Goal: Task Accomplishment & Management: Use online tool/utility

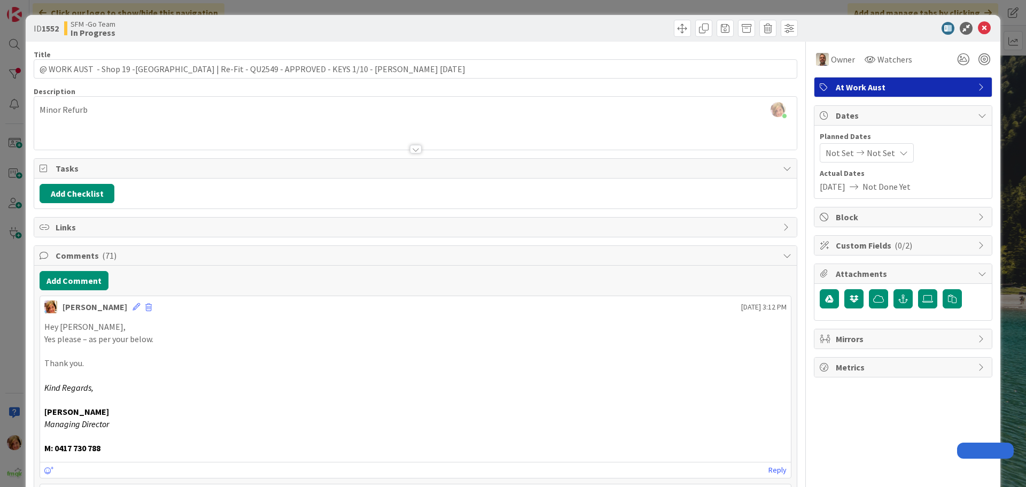
click at [978, 25] on icon at bounding box center [984, 28] width 13 height 13
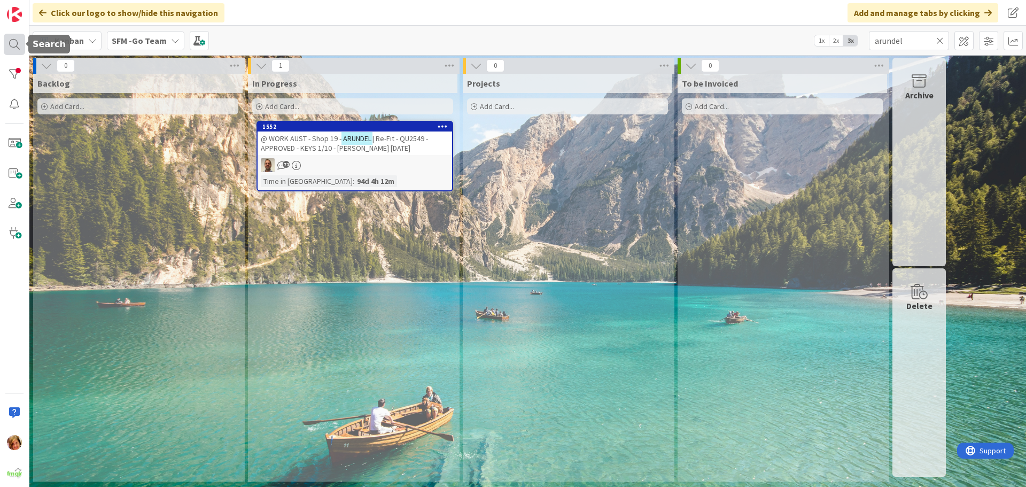
click at [12, 41] on div at bounding box center [14, 44] width 21 height 21
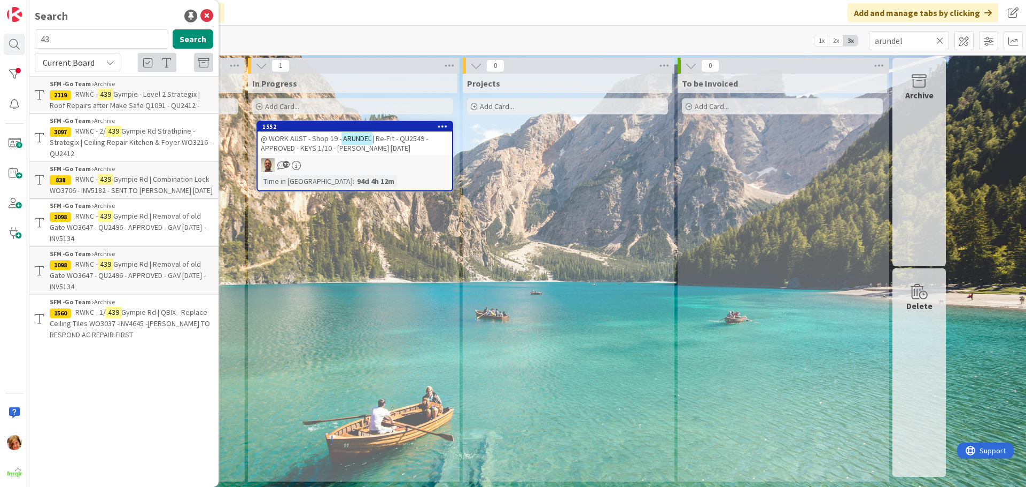
type input "4"
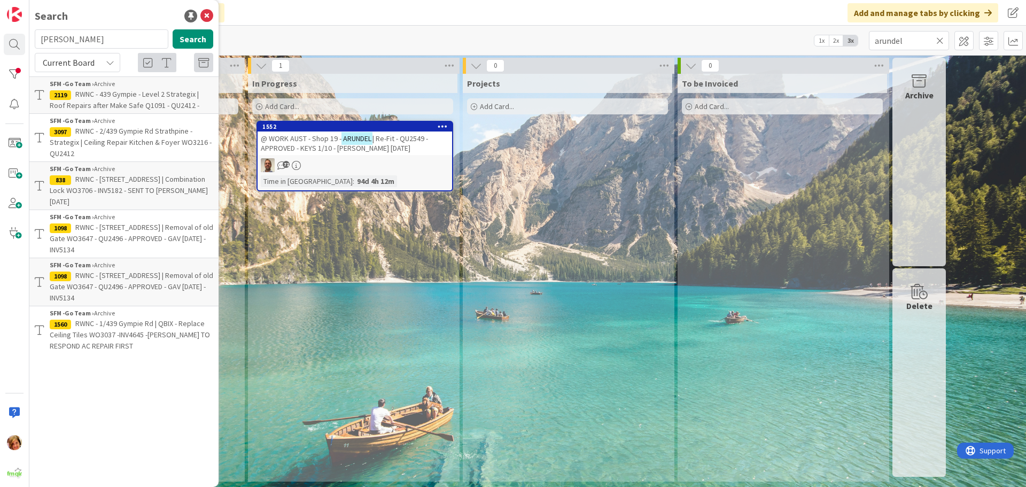
type input "[PERSON_NAME]"
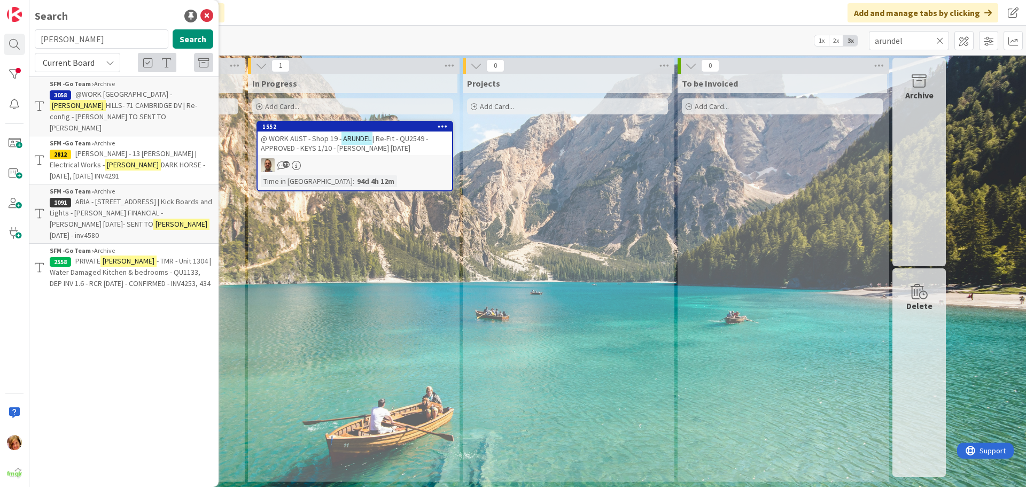
click at [116, 93] on span "@WORK [GEOGRAPHIC_DATA] -" at bounding box center [123, 94] width 97 height 10
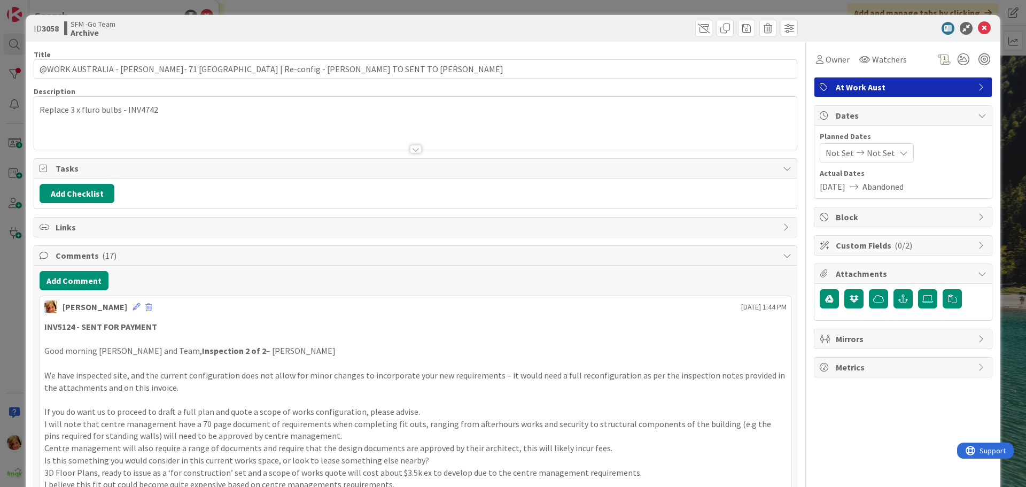
click at [706, 28] on div at bounding box center [607, 28] width 379 height 17
click at [698, 29] on span at bounding box center [703, 28] width 17 height 17
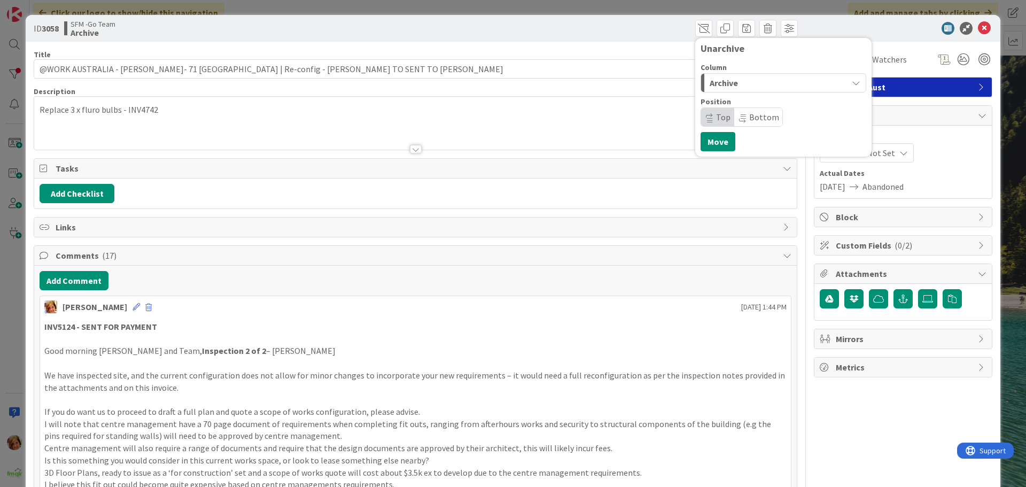
click at [736, 82] on div "Archive" at bounding box center [777, 82] width 141 height 17
click at [735, 121] on span "In Progress" at bounding box center [745, 125] width 38 height 13
click at [707, 141] on button "Move" at bounding box center [717, 141] width 35 height 19
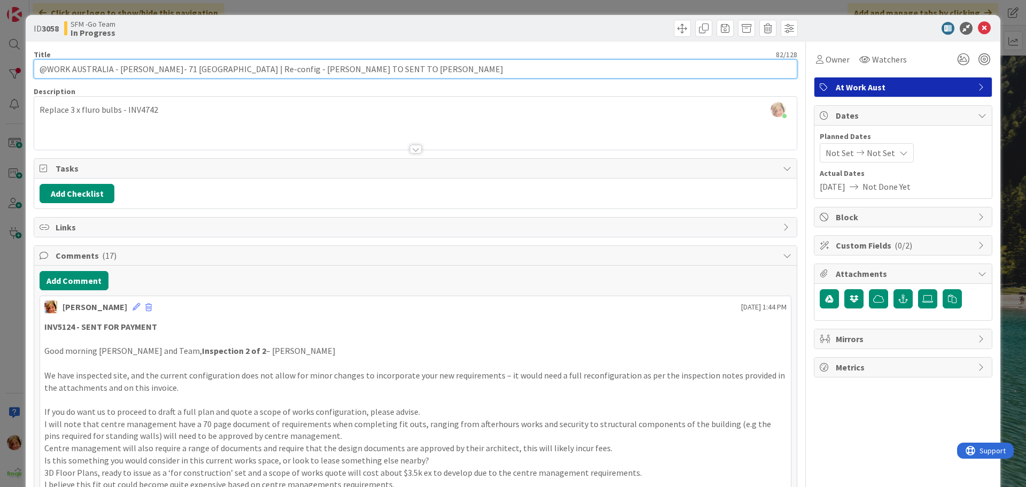
drag, startPoint x: 363, startPoint y: 66, endPoint x: 231, endPoint y: 70, distance: 132.0
click at [231, 70] on input "@WORK AUSTRALIA - [PERSON_NAME]- 71 [GEOGRAPHIC_DATA] | Re-config - [PERSON_NAM…" at bounding box center [416, 68] width 764 height 19
type input "@WORK AUSTRALIA - [PERSON_NAME]- 71 [GEOGRAPHIC_DATA] DV | Make Good Walls"
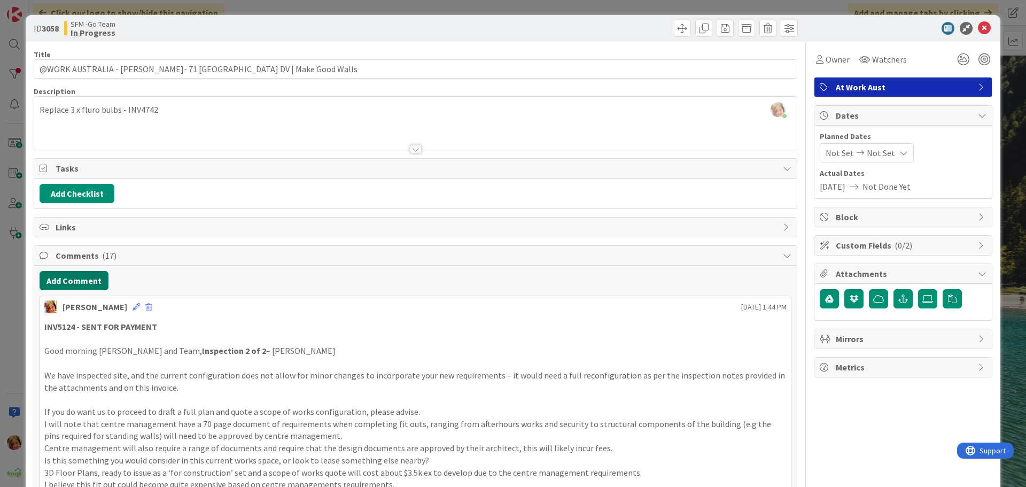
click at [84, 274] on button "Add Comment" at bounding box center [74, 280] width 69 height 19
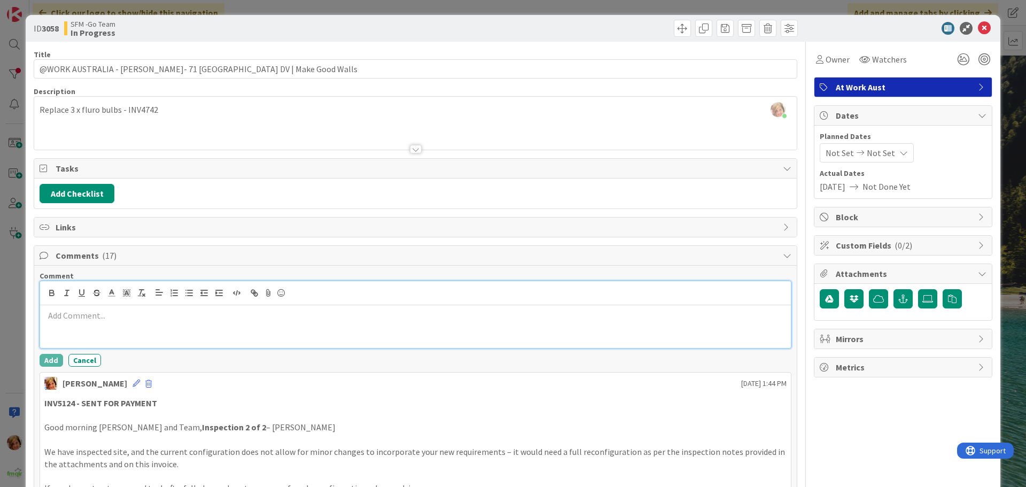
click at [162, 331] on div at bounding box center [415, 326] width 751 height 43
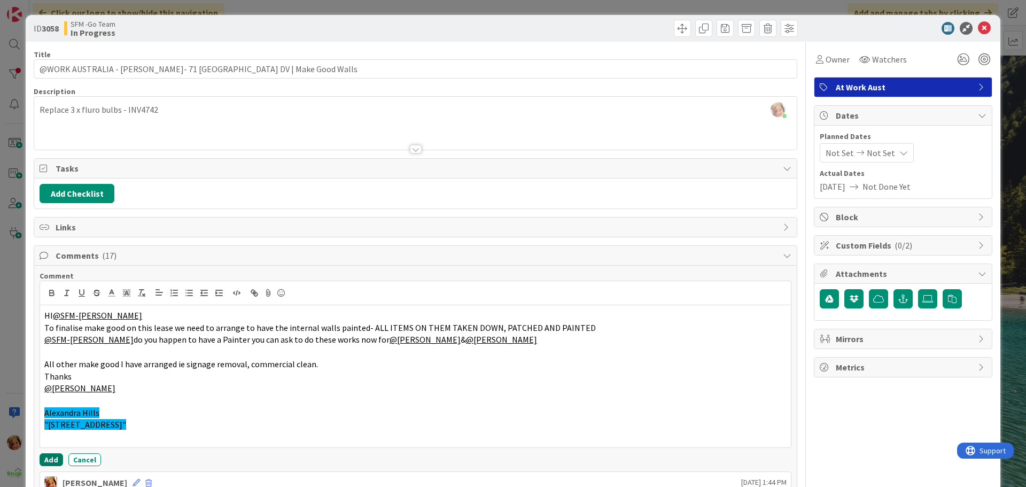
click at [53, 455] on button "Add" at bounding box center [52, 459] width 24 height 13
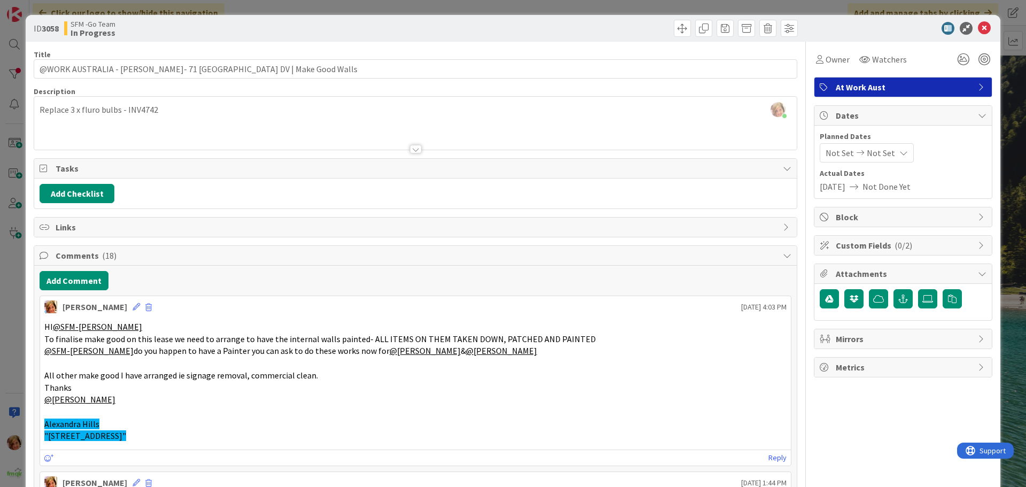
click at [493, 30] on div "Move Move" at bounding box center [607, 28] width 379 height 17
click at [978, 27] on icon at bounding box center [984, 28] width 13 height 13
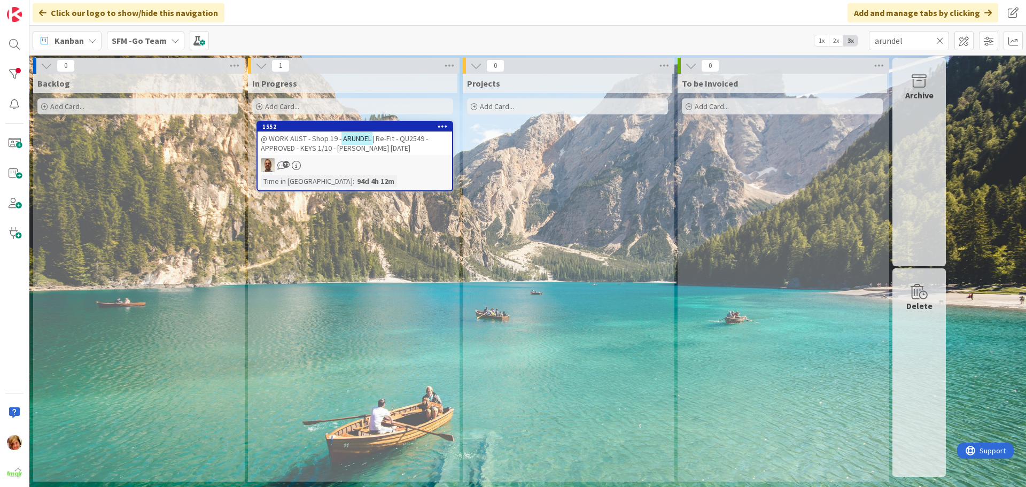
drag, startPoint x: 938, startPoint y: 39, endPoint x: 929, endPoint y: 36, distance: 9.6
click at [938, 40] on icon at bounding box center [939, 41] width 7 height 10
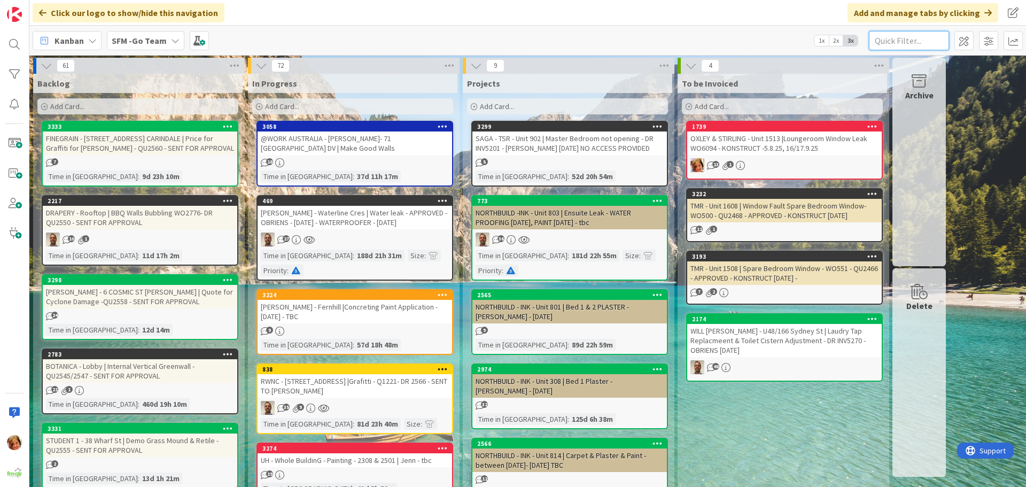
click at [913, 40] on input "text" at bounding box center [909, 40] width 80 height 19
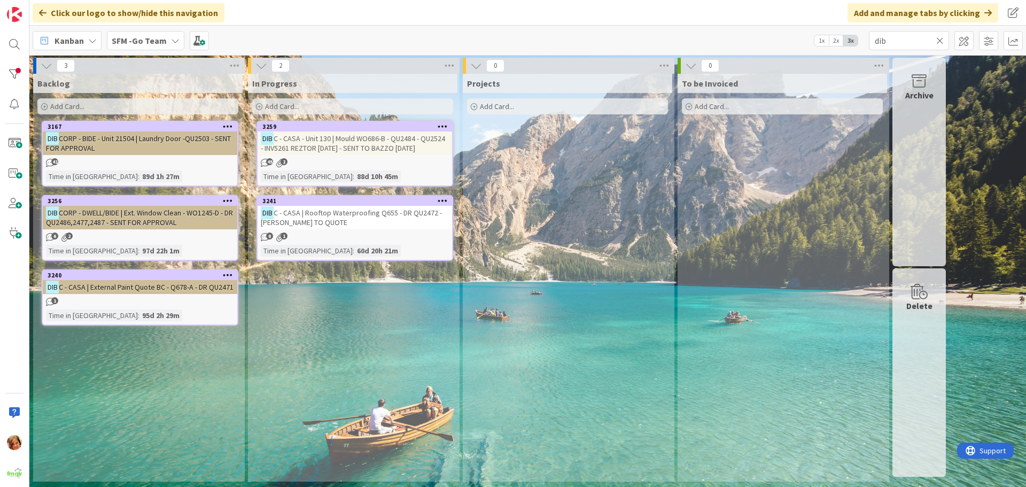
drag, startPoint x: 442, startPoint y: 17, endPoint x: 366, endPoint y: 211, distance: 208.3
click at [366, 211] on span "C - CASA | Rooftop Waterproofing Q655 - DR QU2472 - [PERSON_NAME] TO QUOTE" at bounding box center [351, 217] width 181 height 19
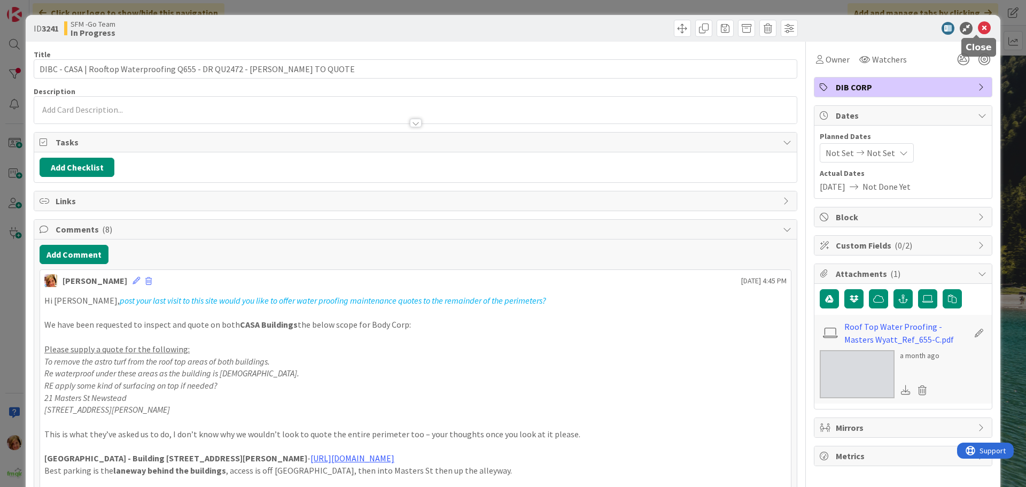
click at [978, 26] on icon at bounding box center [984, 28] width 13 height 13
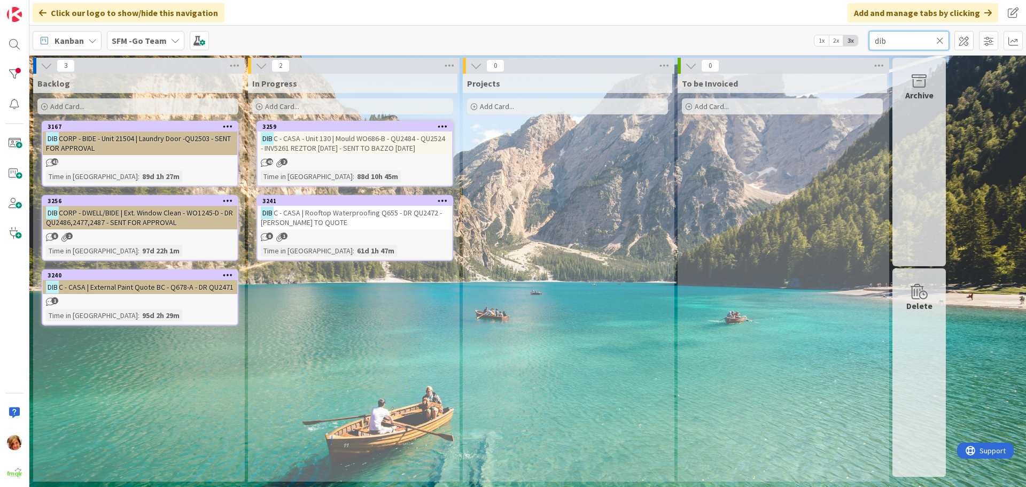
click at [908, 44] on input "dib" at bounding box center [909, 40] width 80 height 19
type input "d"
type input "dwell"
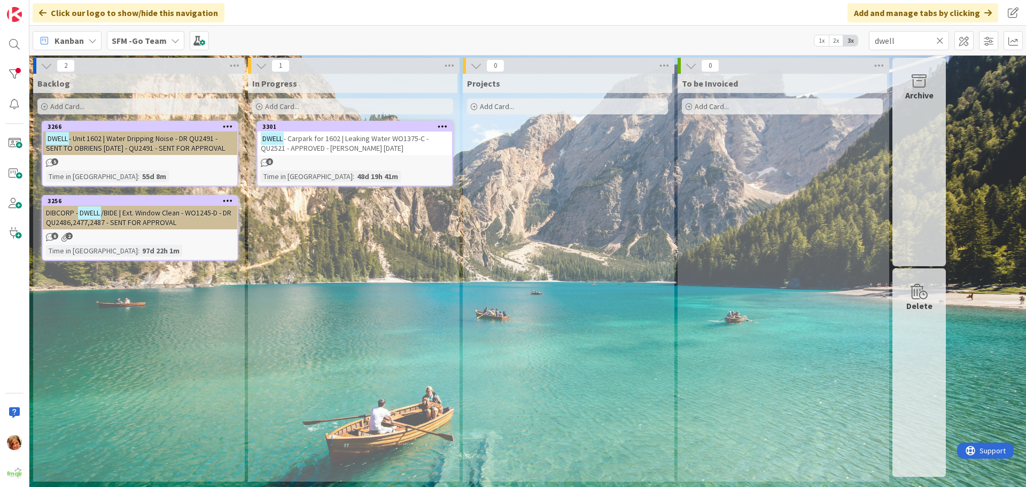
click at [325, 143] on span "- Carpark for 1602 | Leaking Water WO1375-C - QU2521 - APPROVED - [PERSON_NAME]…" at bounding box center [345, 143] width 168 height 19
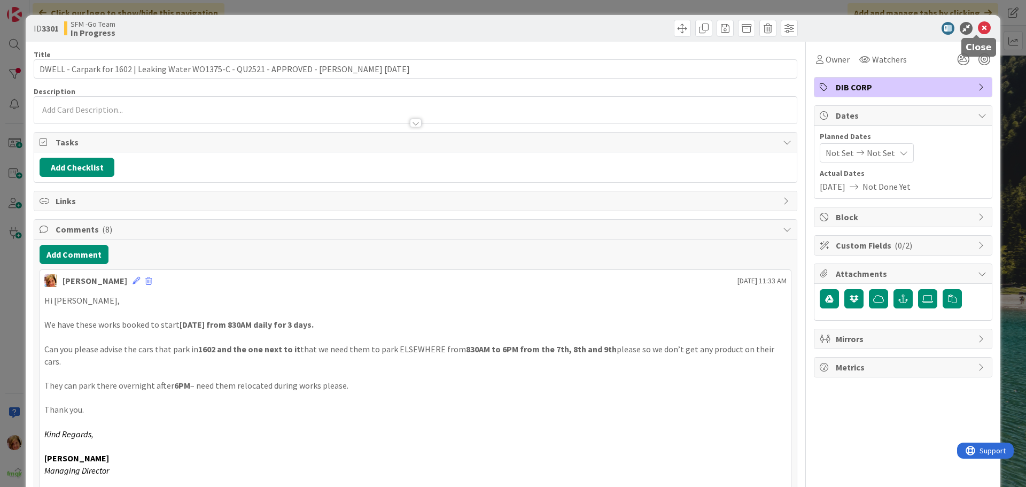
click at [978, 26] on icon at bounding box center [984, 28] width 13 height 13
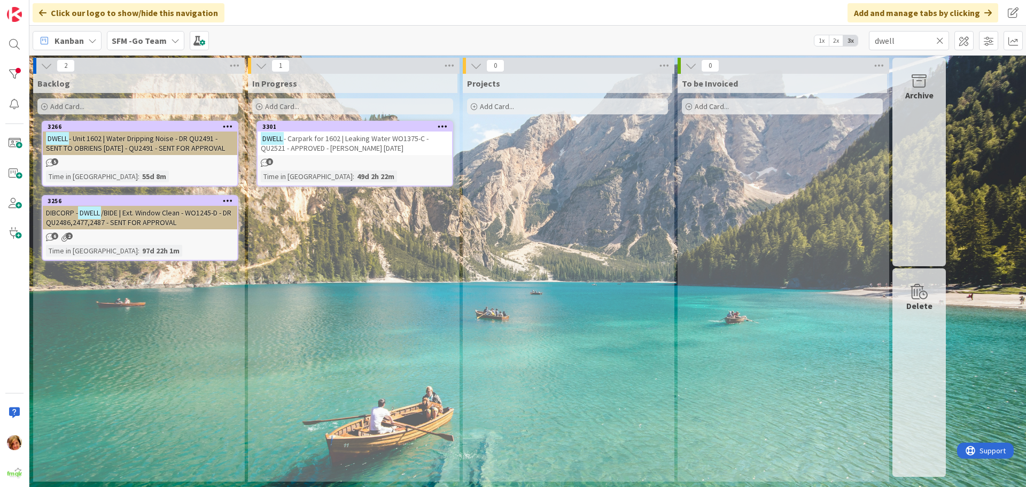
click at [939, 40] on icon at bounding box center [939, 41] width 7 height 10
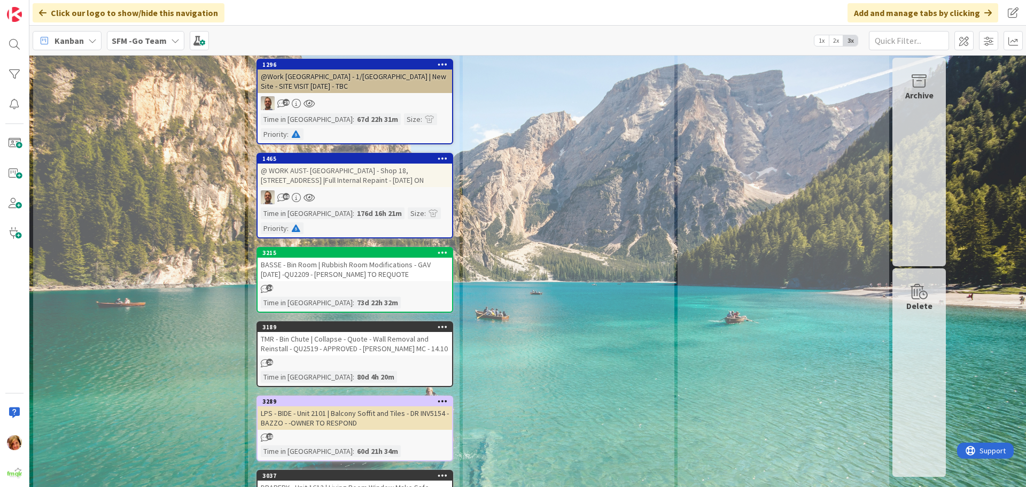
scroll to position [3366, 0]
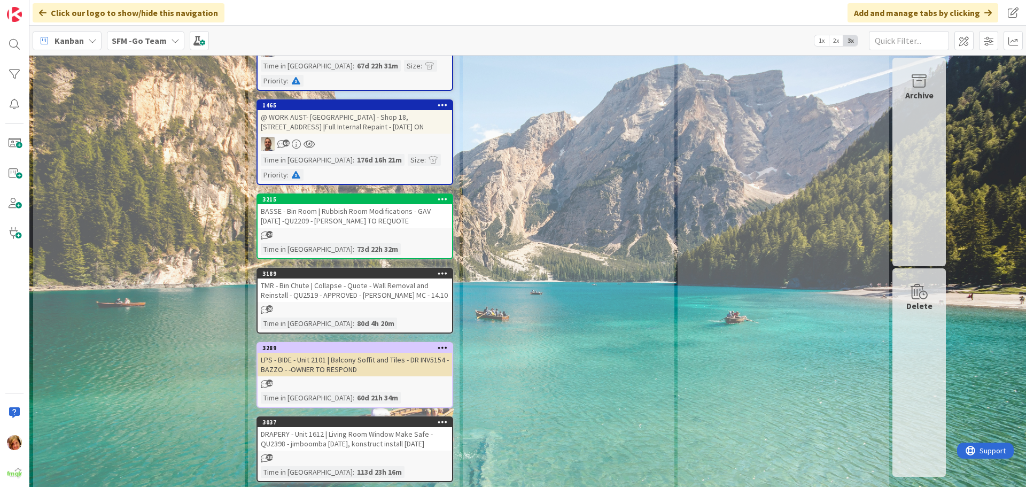
click at [343, 353] on div "LPS - BIDE - Unit 2101 | Balcony Soffit and Tiles - DR INV5154 - BAZZO - -OWNER…" at bounding box center [355, 365] width 194 height 24
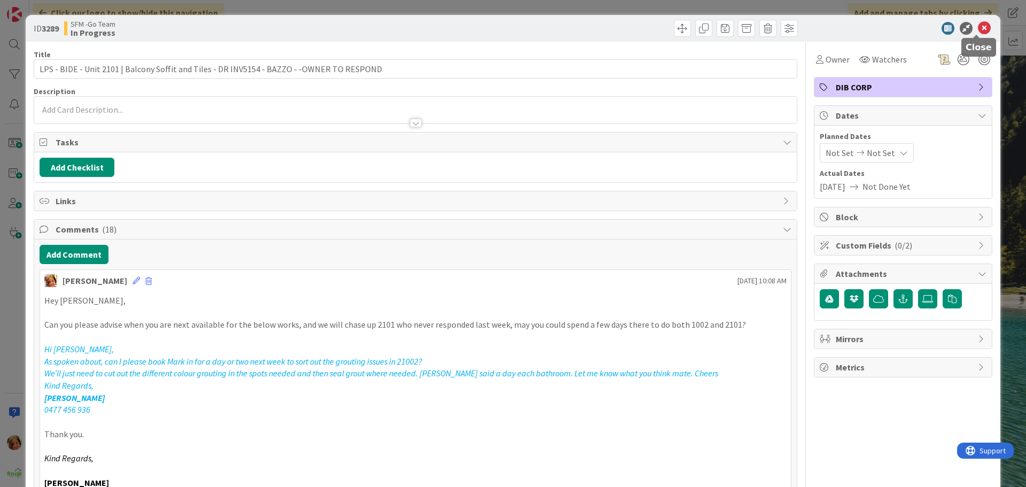
click at [978, 25] on icon at bounding box center [984, 28] width 13 height 13
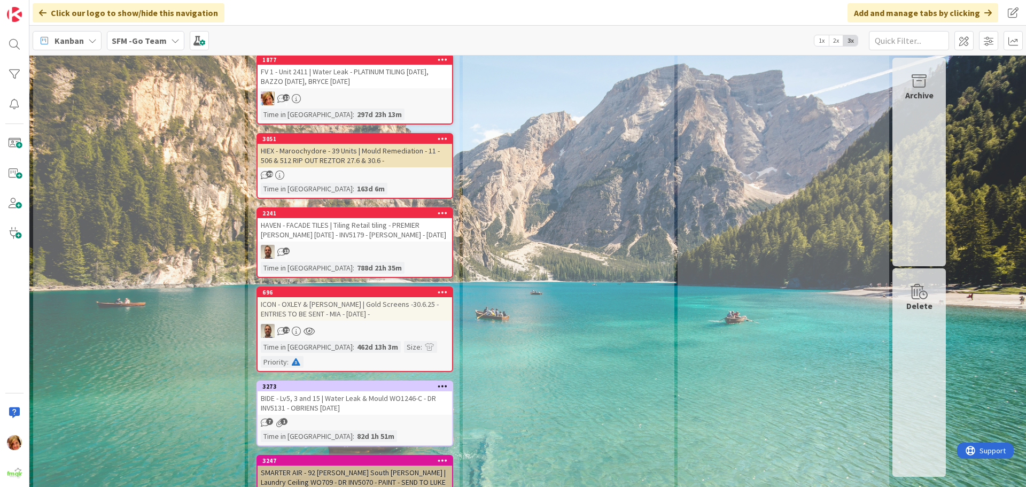
click at [334, 391] on div "BIDE - Lv5, 3 and 15 | Water Leak & Mould WO1246-C - DR INV5131 - OBRIENS [DATE]" at bounding box center [355, 403] width 194 height 24
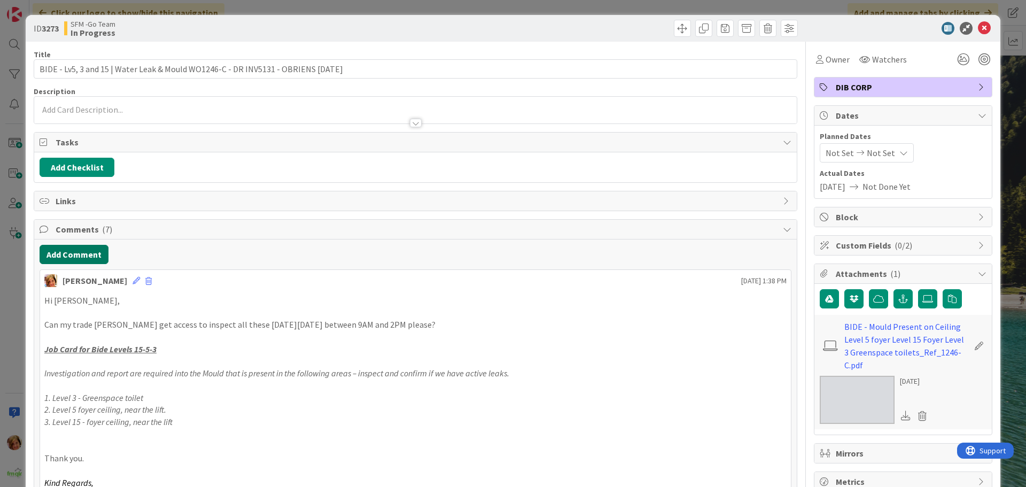
click at [71, 249] on button "Add Comment" at bounding box center [74, 254] width 69 height 19
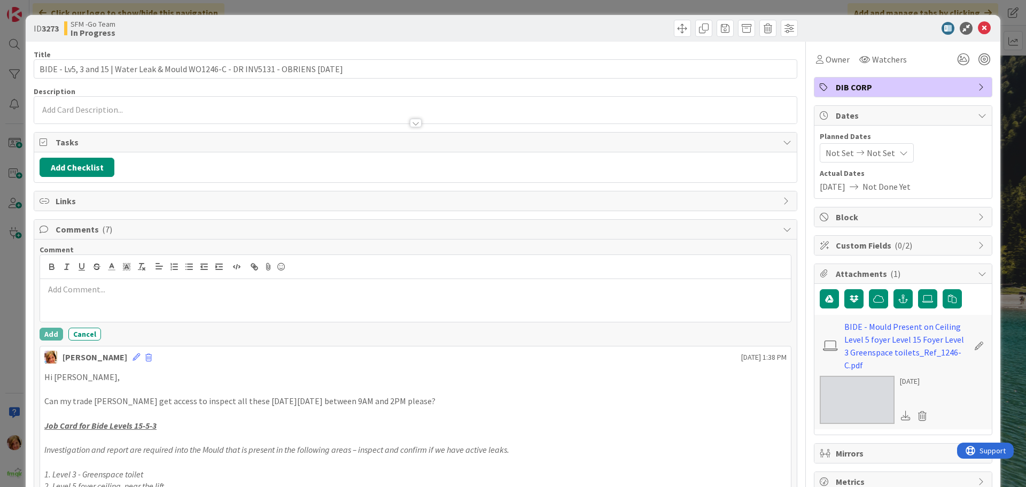
click at [69, 283] on p at bounding box center [415, 289] width 742 height 12
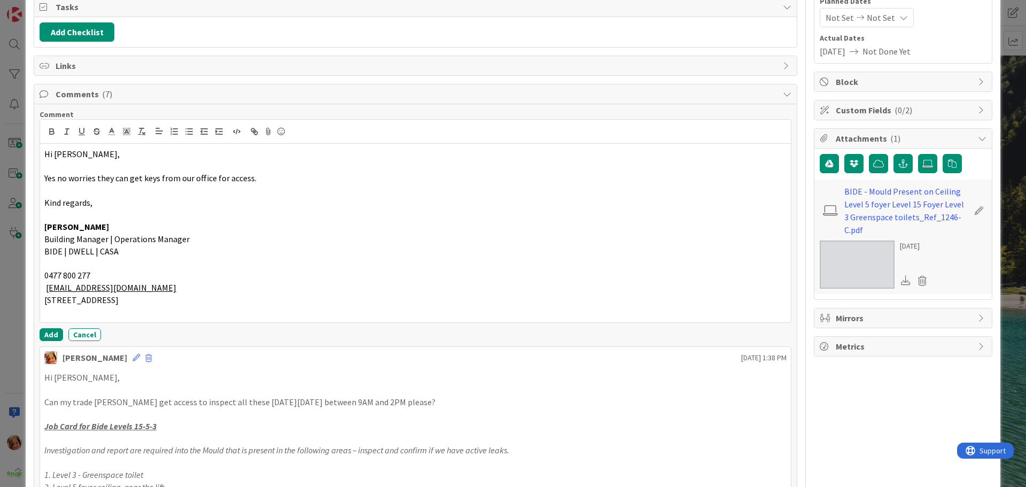
scroll to position [160, 0]
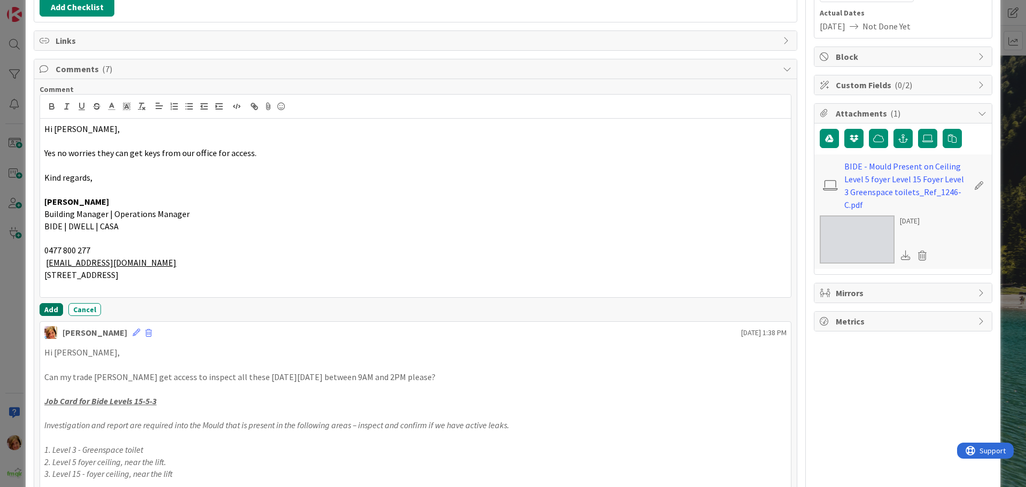
click at [48, 309] on button "Add" at bounding box center [52, 309] width 24 height 13
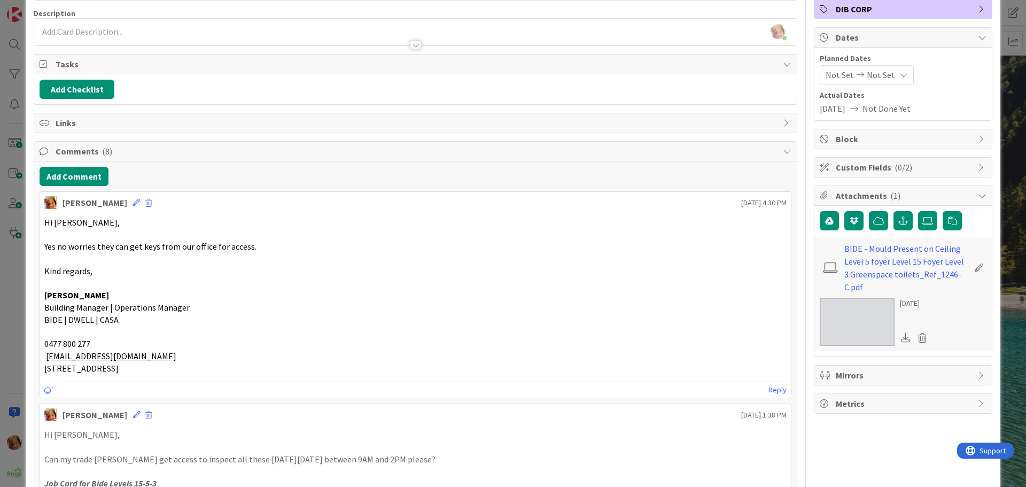
scroll to position [0, 0]
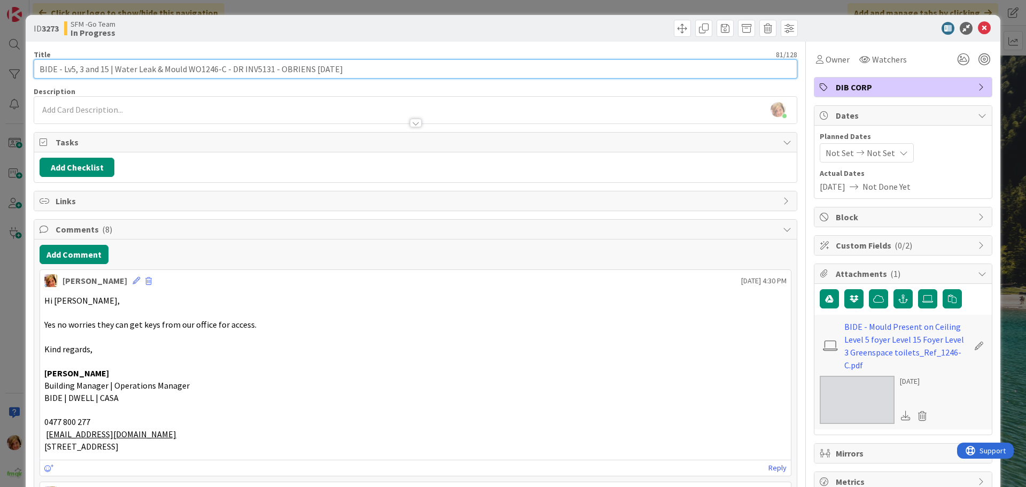
click at [56, 69] on input "BIDE - Lv5, 3 and 15 | Water Leak & Mould WO1246-C - DR INV5131 - OBRIENS [DATE]" at bounding box center [416, 68] width 764 height 19
type input "DWELL - Lv5, 3 and 15 | Water Leak & Mould WO1246-C - DR INV5131 - OBRIENS [DAT…"
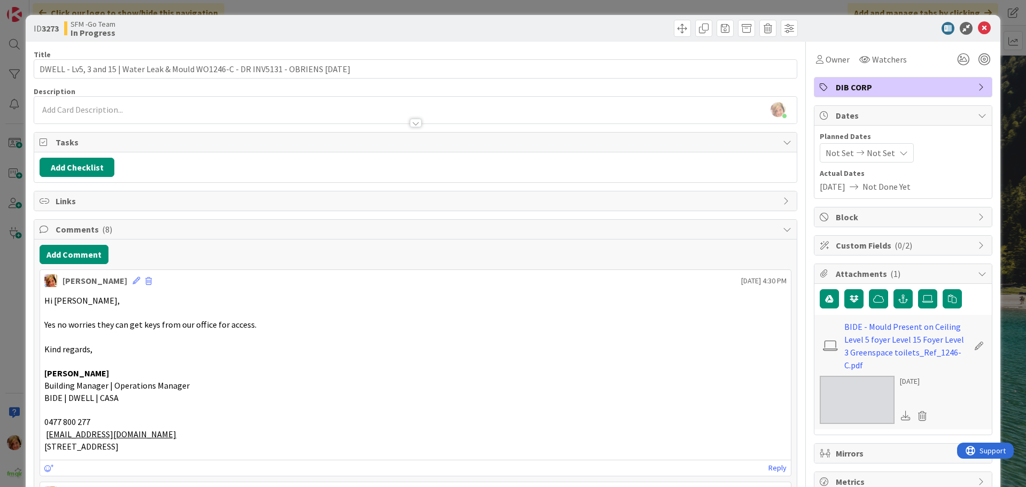
click at [532, 34] on div at bounding box center [607, 28] width 379 height 17
click at [979, 32] on icon at bounding box center [984, 28] width 13 height 13
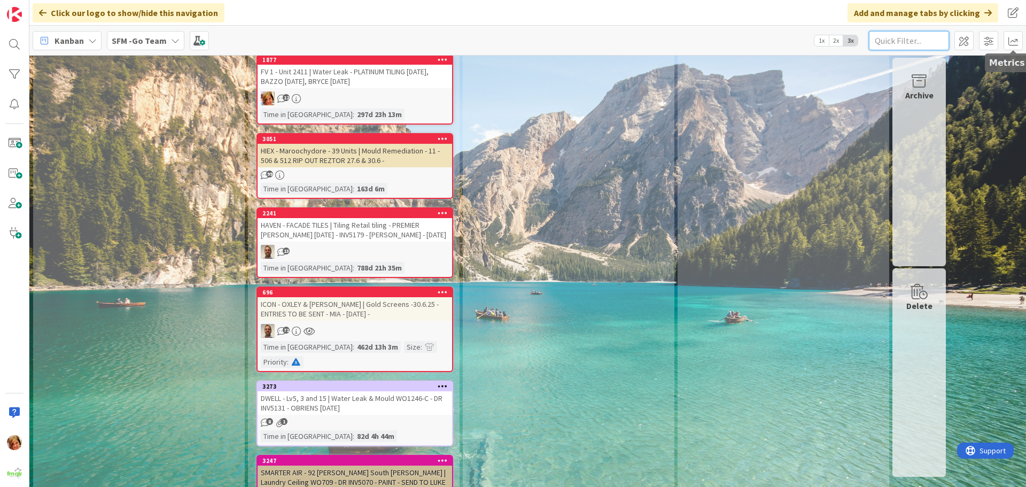
click at [921, 36] on input "text" at bounding box center [909, 40] width 80 height 19
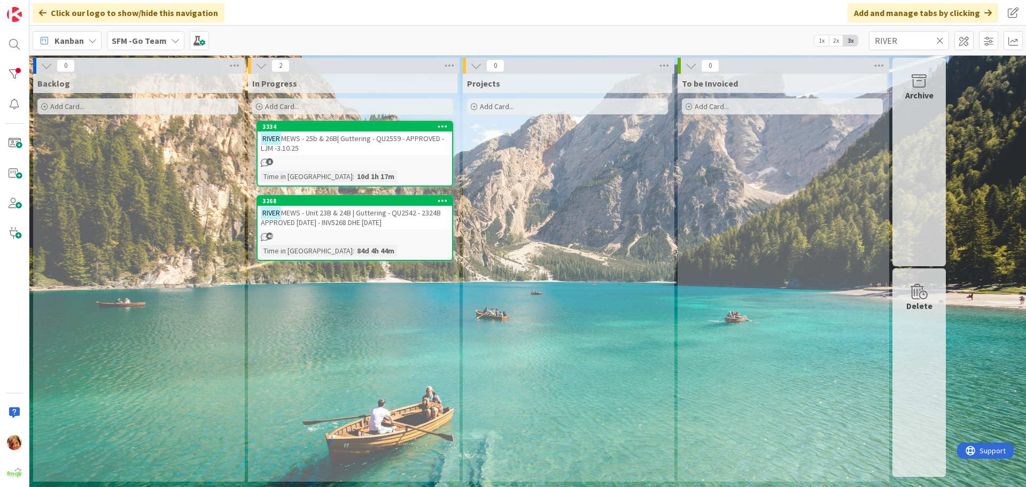
click at [366, 145] on div "RIVER MEWS - 25b & 26B| Guttering - QU2559 - APPROVED - LJM -3.10.25" at bounding box center [355, 143] width 194 height 24
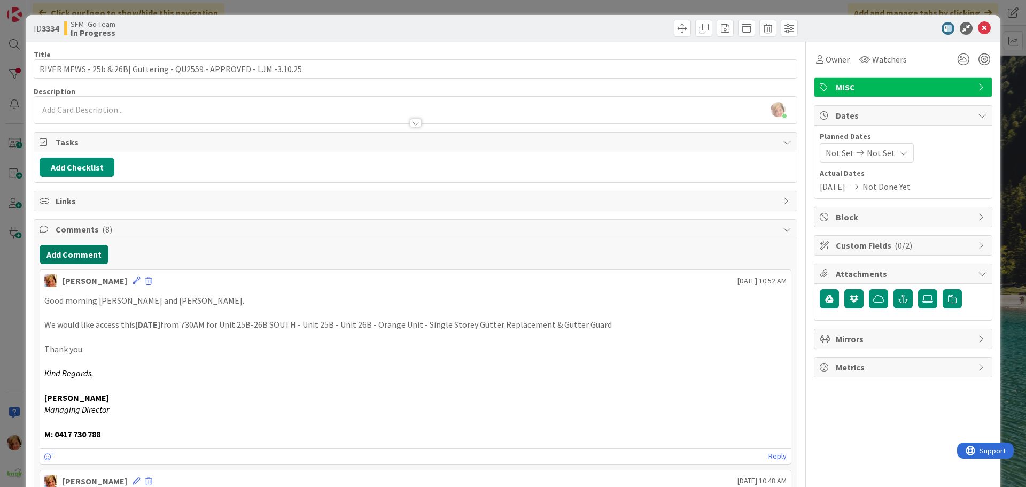
click at [87, 254] on button "Add Comment" at bounding box center [74, 254] width 69 height 19
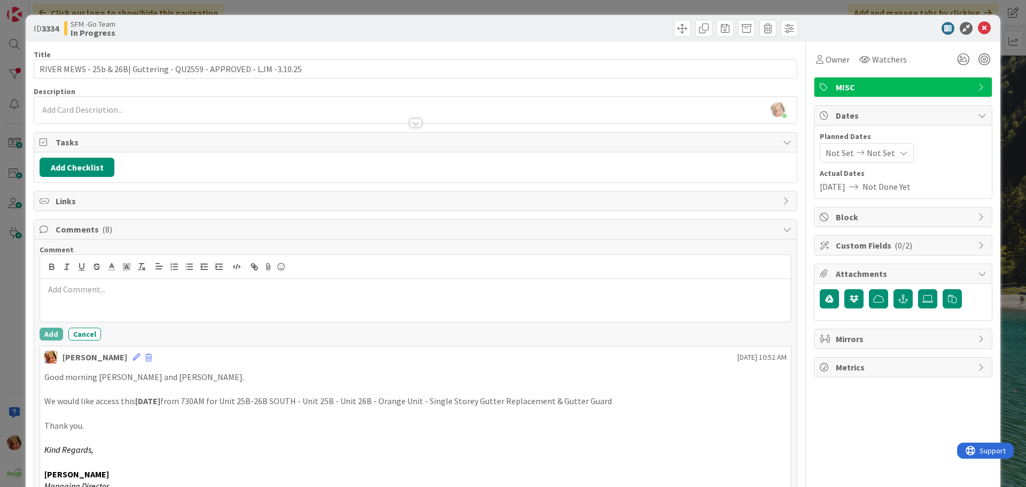
click at [113, 290] on p at bounding box center [415, 289] width 742 height 12
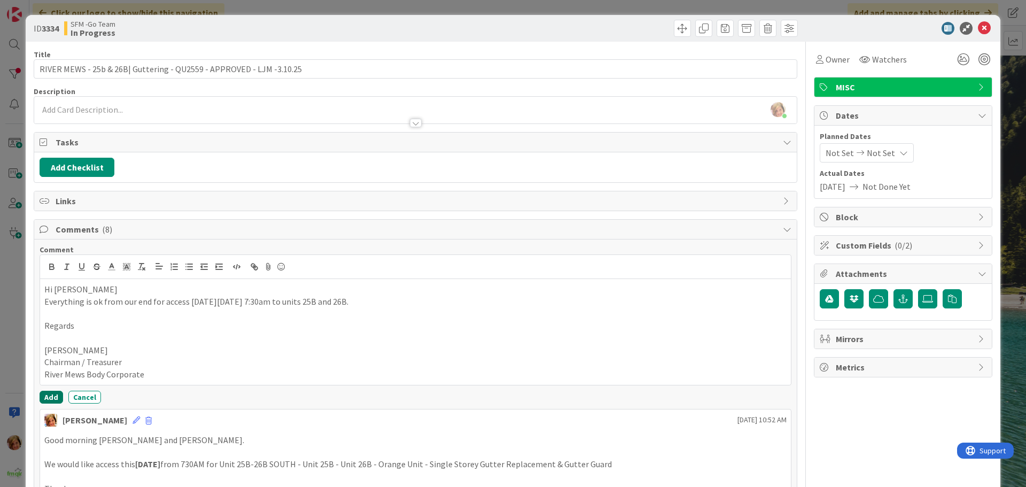
click at [50, 391] on button "Add" at bounding box center [52, 397] width 24 height 13
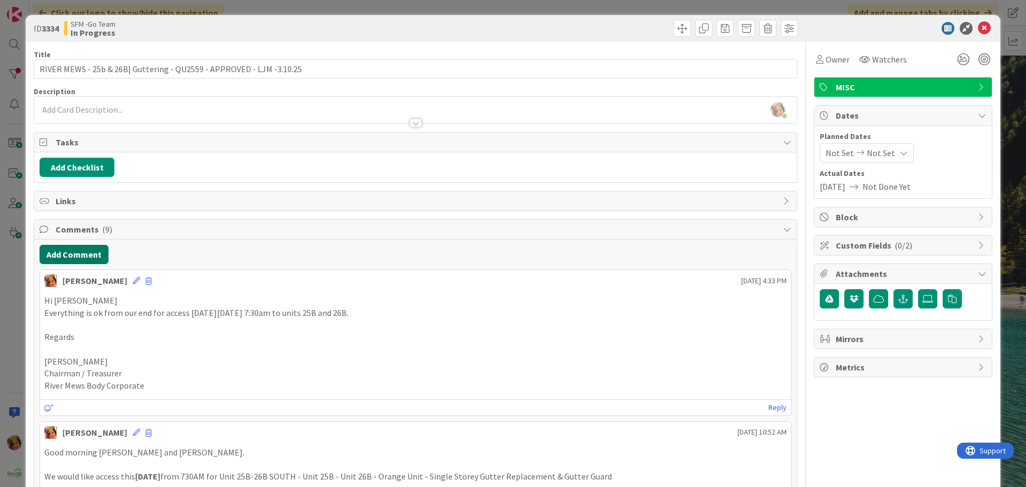
click at [82, 248] on button "Add Comment" at bounding box center [74, 254] width 69 height 19
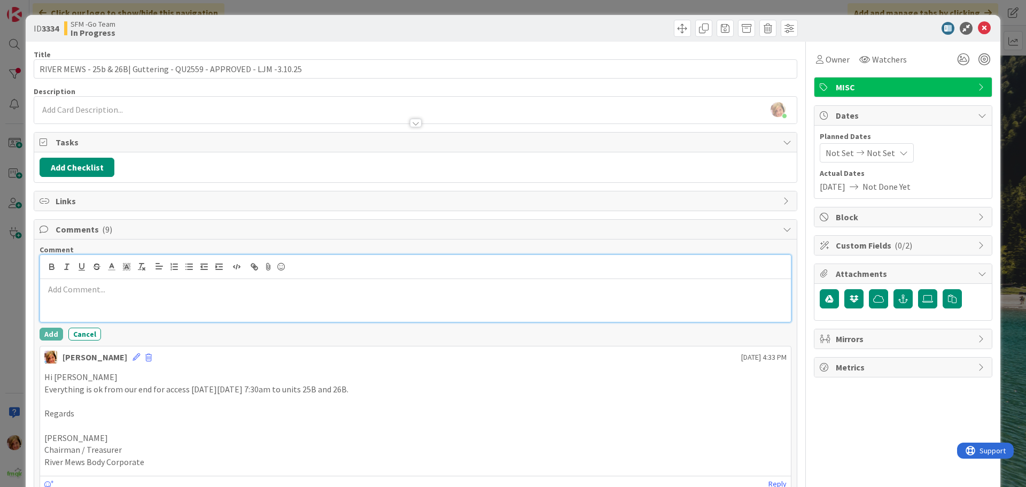
click at [102, 282] on div at bounding box center [415, 300] width 751 height 43
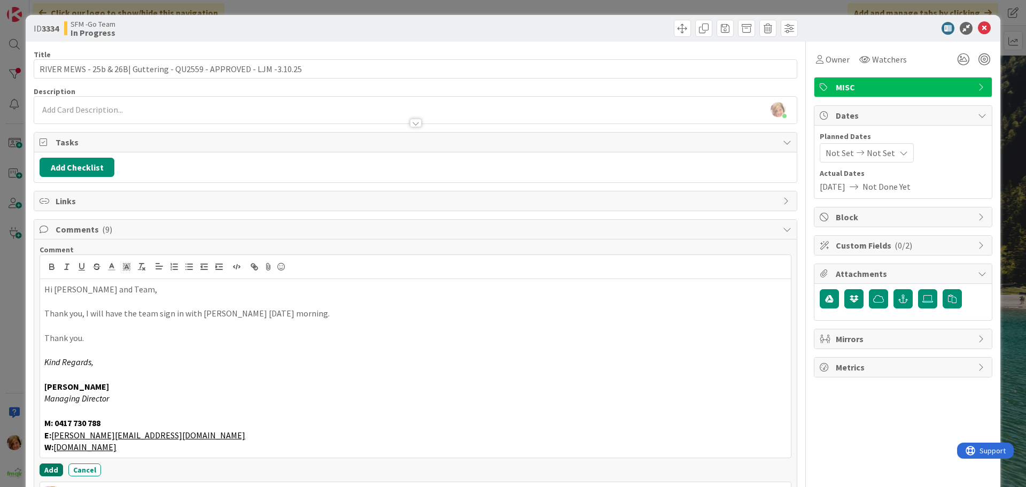
click at [49, 469] on button "Add" at bounding box center [52, 469] width 24 height 13
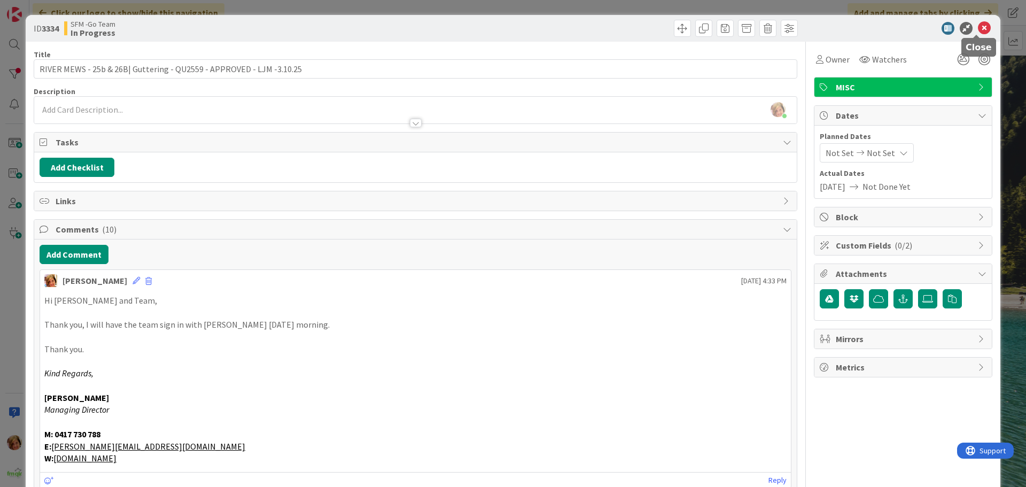
click at [979, 25] on icon at bounding box center [984, 28] width 13 height 13
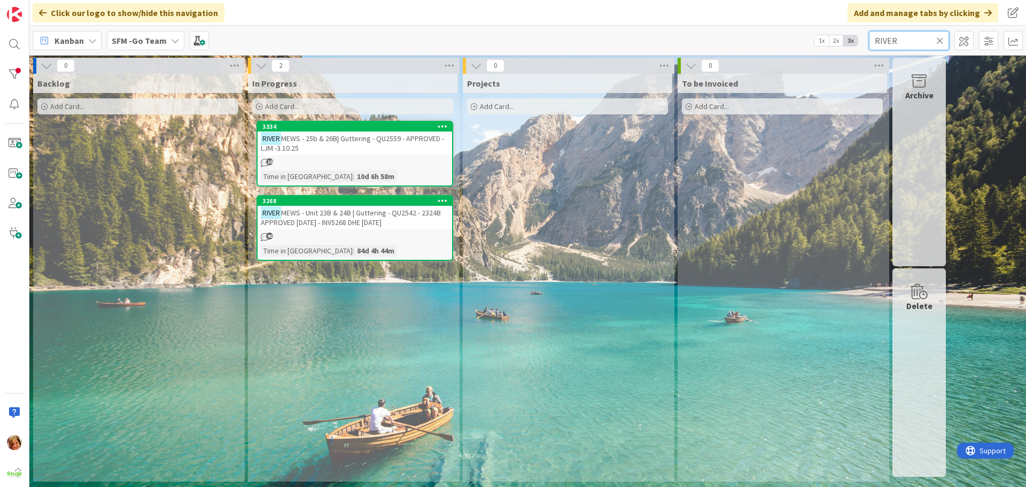
click at [924, 41] on input "RIVER" at bounding box center [909, 40] width 80 height 19
type input "R"
type input "[PERSON_NAME]"
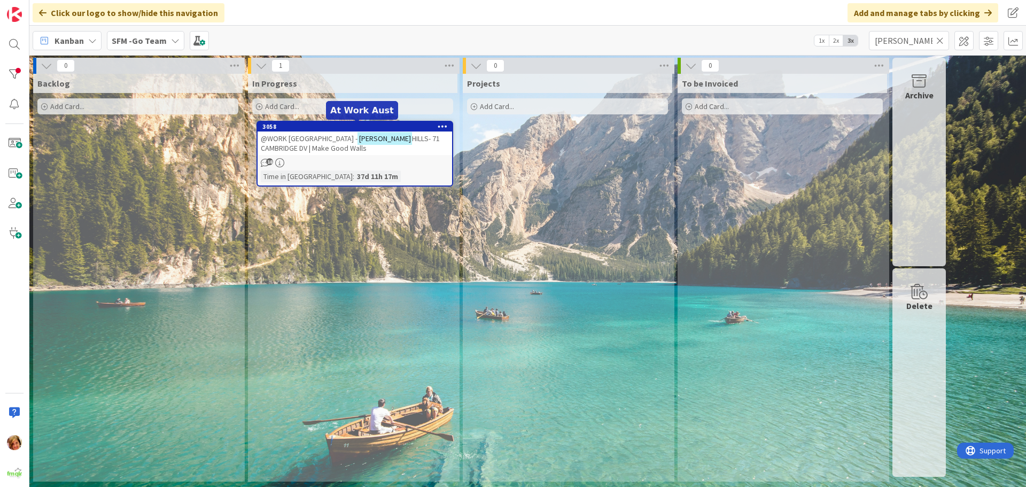
click at [288, 139] on span "@WORK [GEOGRAPHIC_DATA] -" at bounding box center [309, 139] width 97 height 10
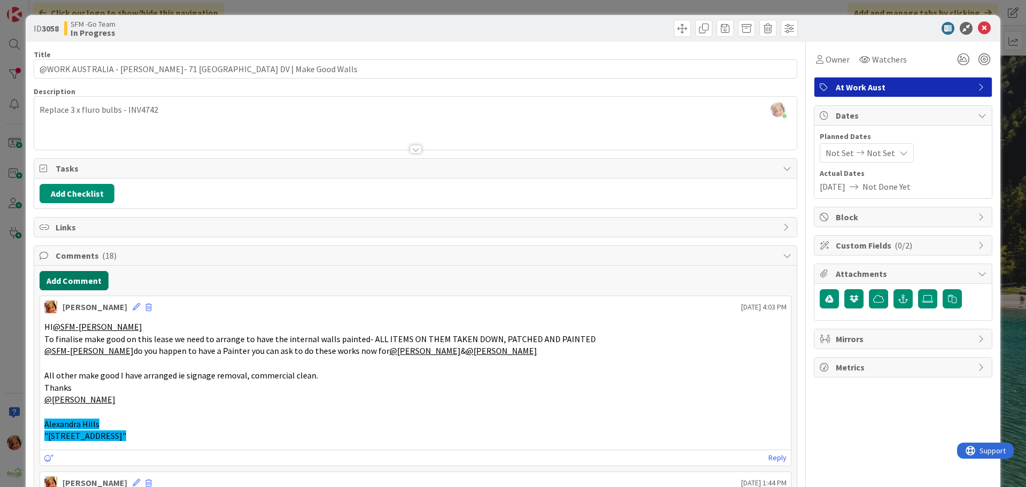
click at [85, 285] on button "Add Comment" at bounding box center [74, 280] width 69 height 19
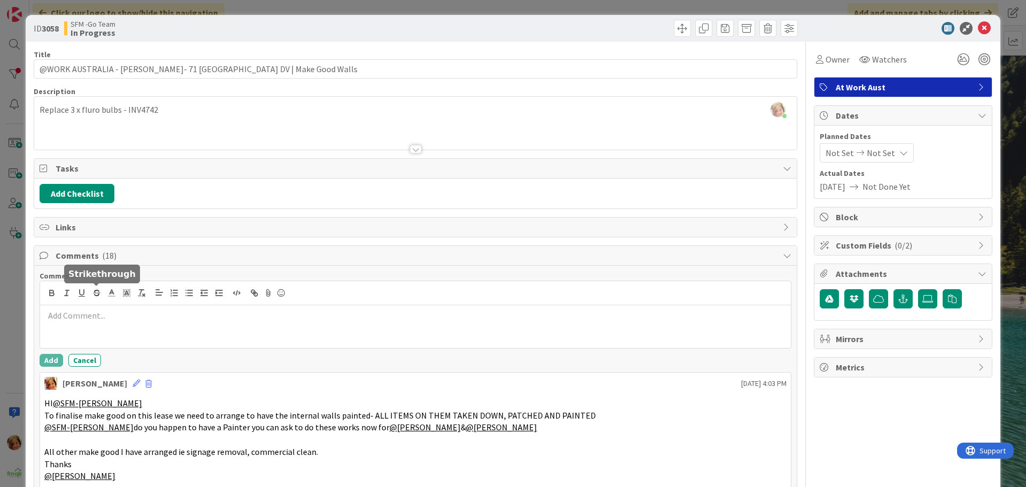
click at [105, 317] on p at bounding box center [415, 315] width 742 height 12
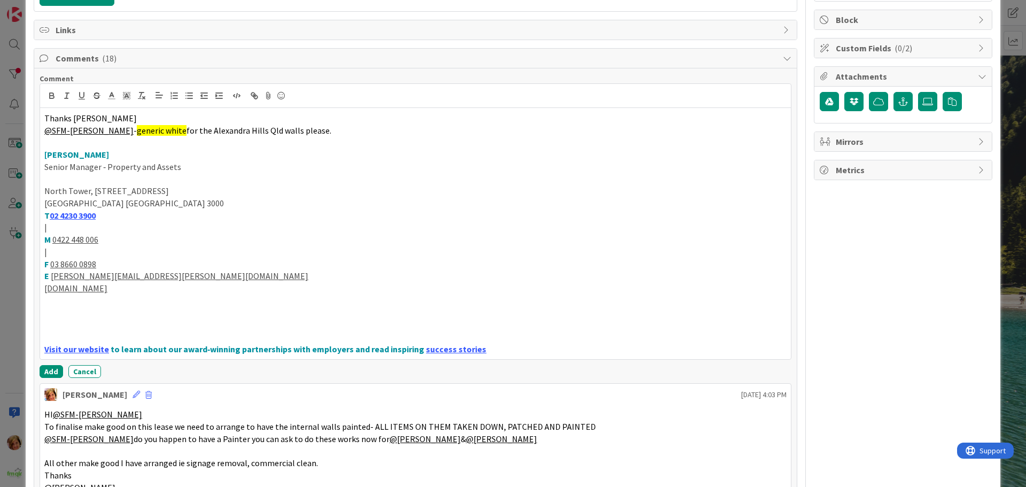
scroll to position [225, 0]
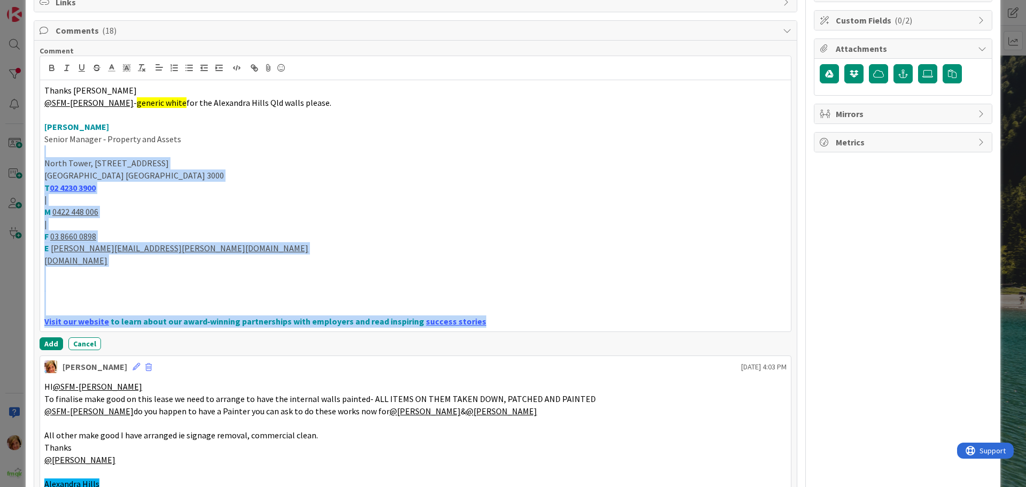
drag, startPoint x: 52, startPoint y: 152, endPoint x: 546, endPoint y: 334, distance: 526.3
click at [546, 334] on div "Comment Thanks [PERSON_NAME] @SFM-[PERSON_NAME] - generic white for the Alexand…" at bounding box center [416, 198] width 752 height 304
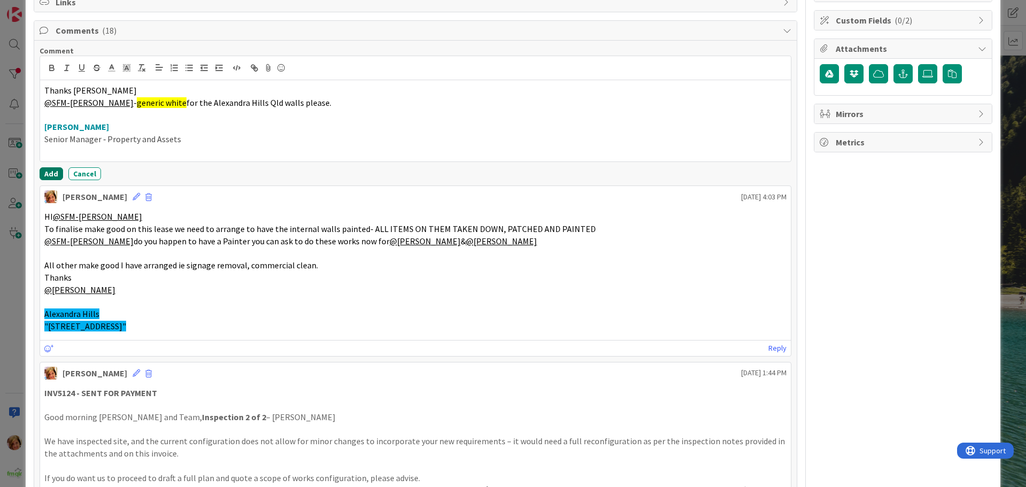
click at [48, 170] on button "Add" at bounding box center [52, 173] width 24 height 13
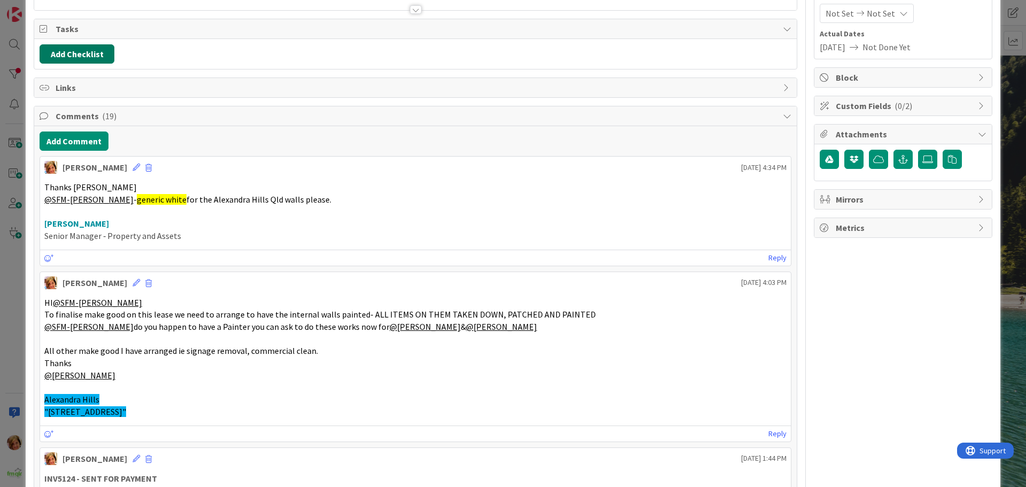
scroll to position [65, 0]
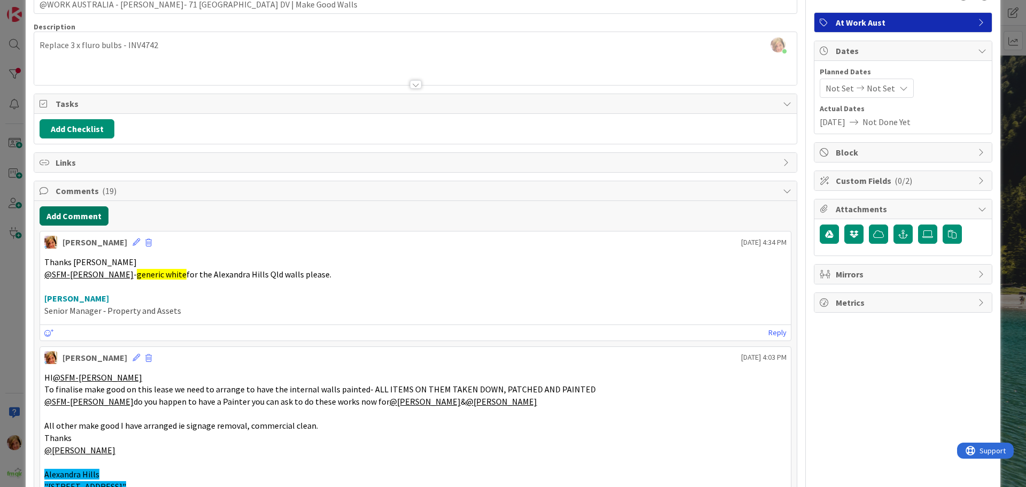
click at [82, 214] on button "Add Comment" at bounding box center [74, 215] width 69 height 19
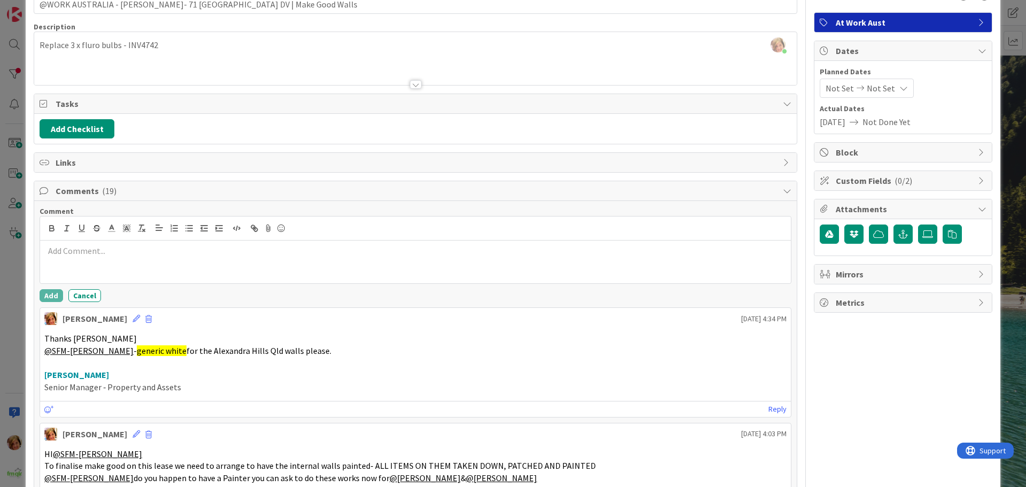
click at [118, 269] on div at bounding box center [415, 261] width 751 height 43
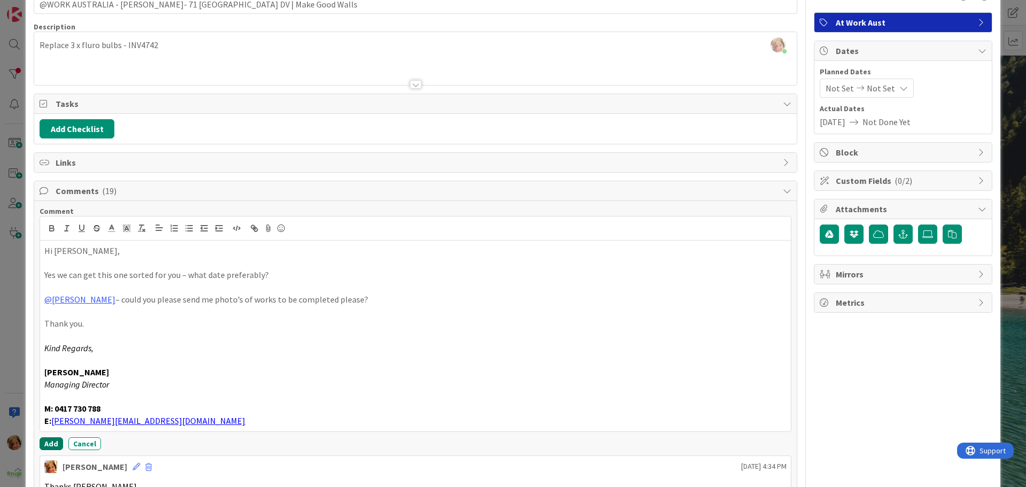
drag, startPoint x: 51, startPoint y: 441, endPoint x: 56, endPoint y: 430, distance: 11.9
click at [51, 441] on button "Add" at bounding box center [52, 443] width 24 height 13
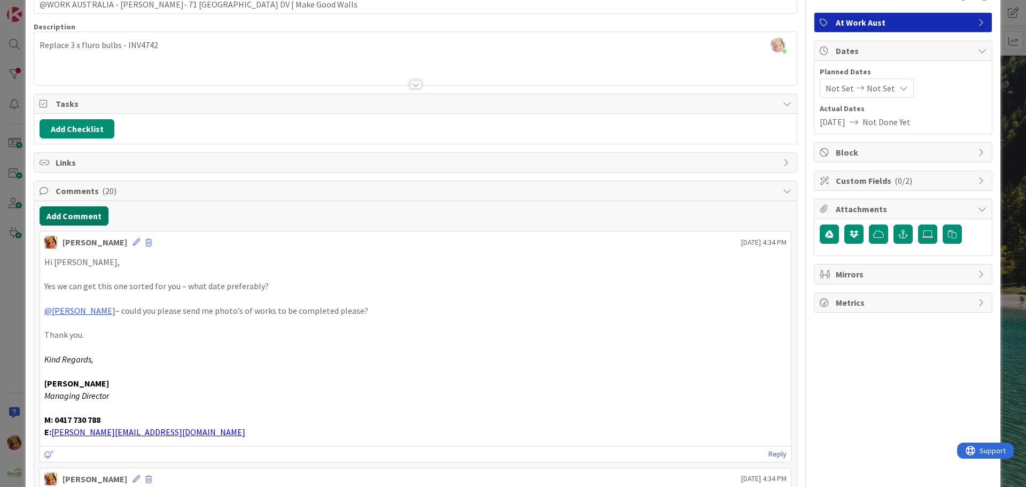
click at [72, 211] on button "Add Comment" at bounding box center [74, 215] width 69 height 19
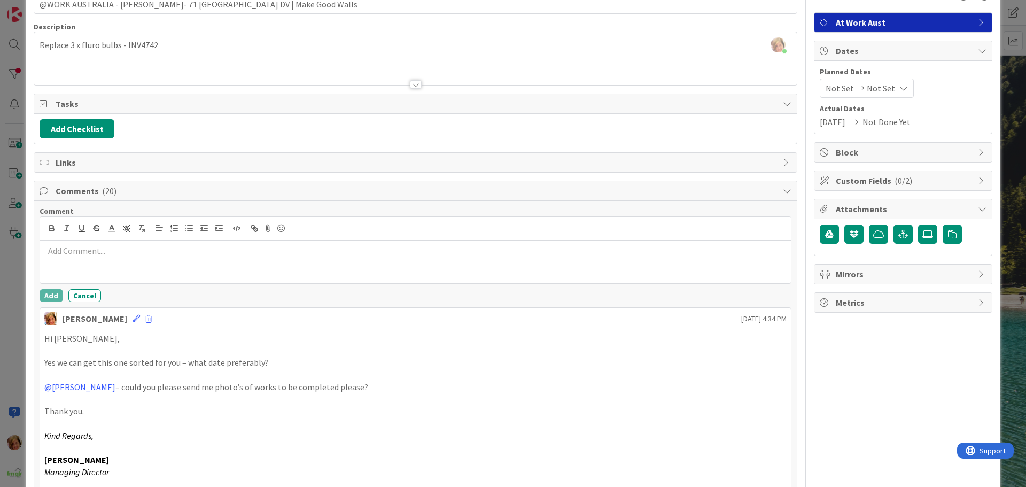
click at [99, 264] on div at bounding box center [415, 261] width 751 height 43
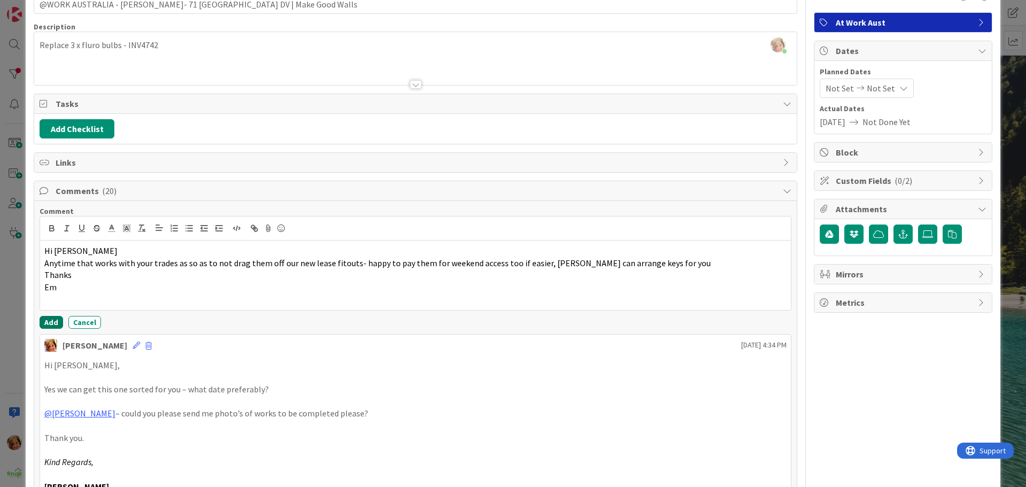
click at [48, 321] on button "Add" at bounding box center [52, 322] width 24 height 13
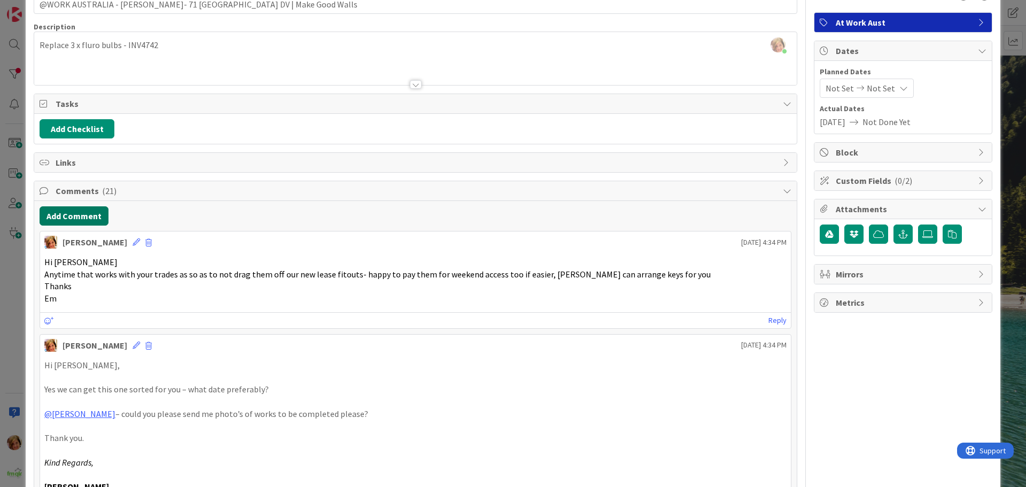
drag, startPoint x: 79, startPoint y: 215, endPoint x: 10, endPoint y: 225, distance: 70.1
click at [79, 215] on button "Add Comment" at bounding box center [74, 215] width 69 height 19
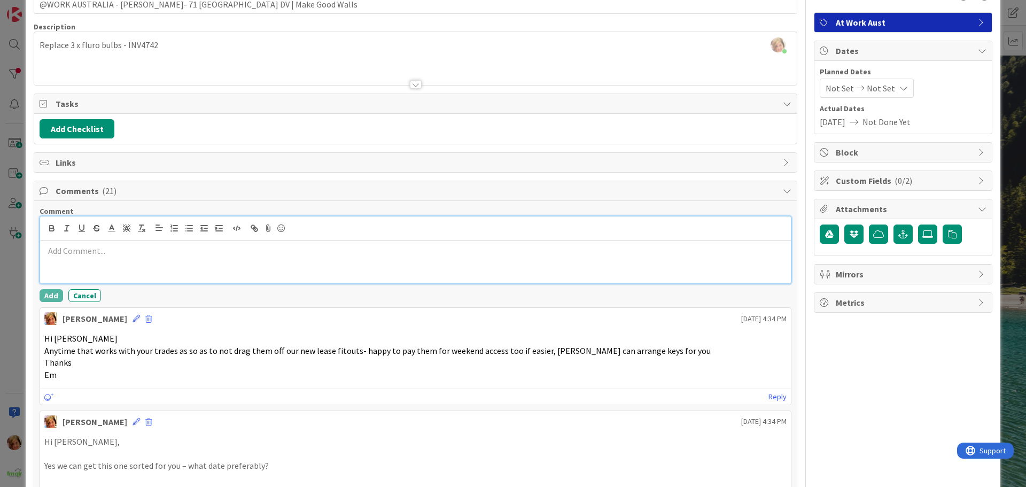
click at [99, 262] on div at bounding box center [415, 261] width 751 height 43
paste div
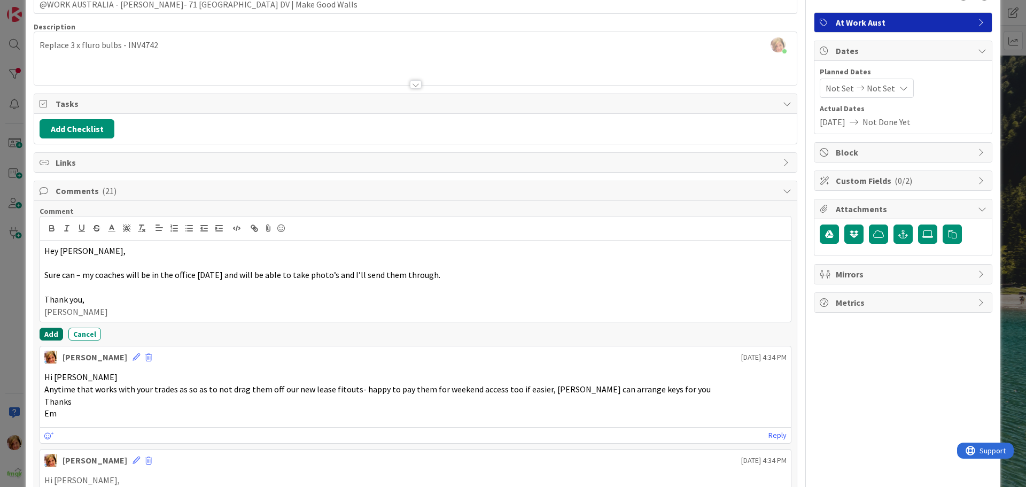
click at [48, 332] on button "Add" at bounding box center [52, 334] width 24 height 13
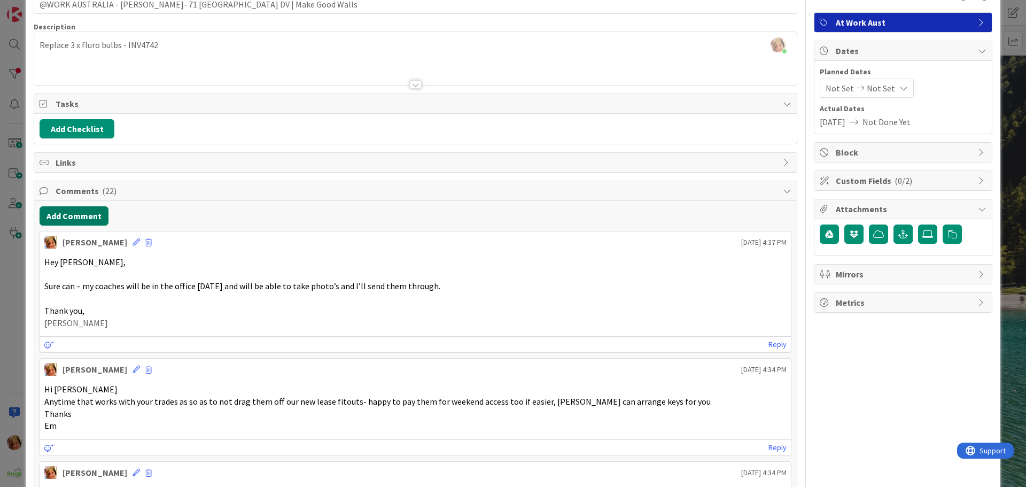
drag, startPoint x: 69, startPoint y: 213, endPoint x: 3, endPoint y: 251, distance: 76.2
click at [69, 213] on button "Add Comment" at bounding box center [74, 215] width 69 height 19
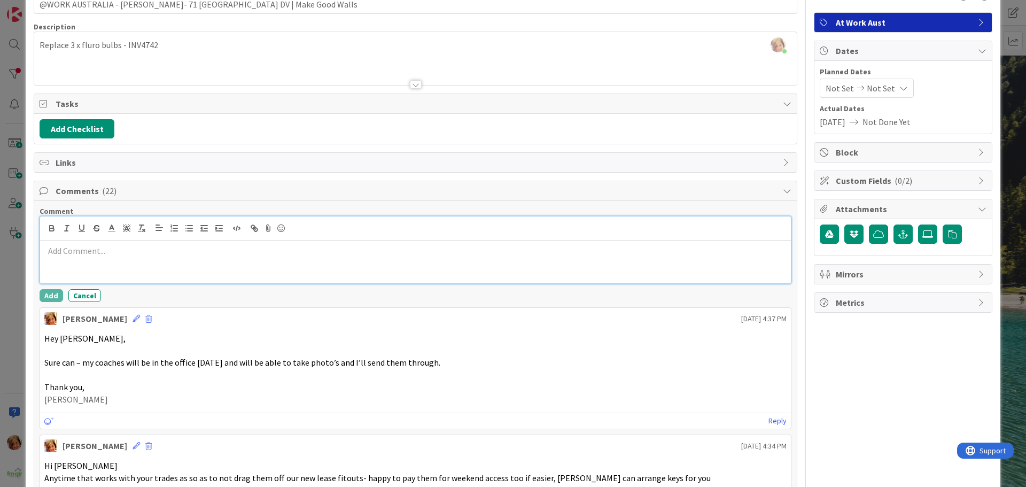
click at [92, 258] on div at bounding box center [415, 261] width 751 height 43
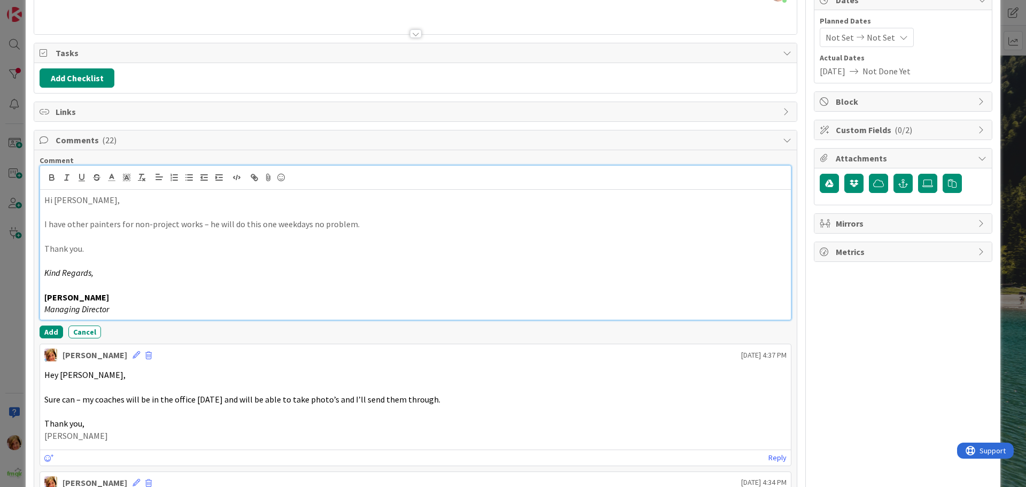
scroll to position [172, 0]
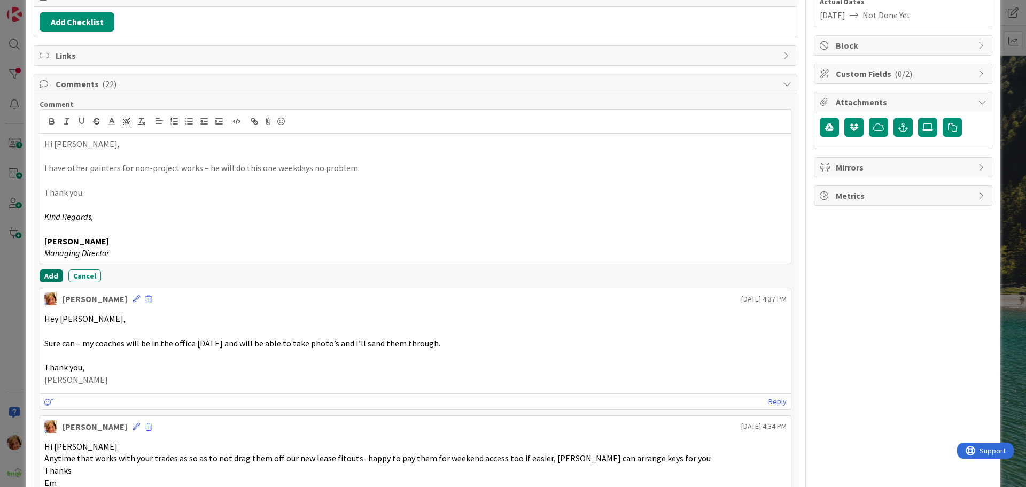
click at [53, 274] on button "Add" at bounding box center [52, 275] width 24 height 13
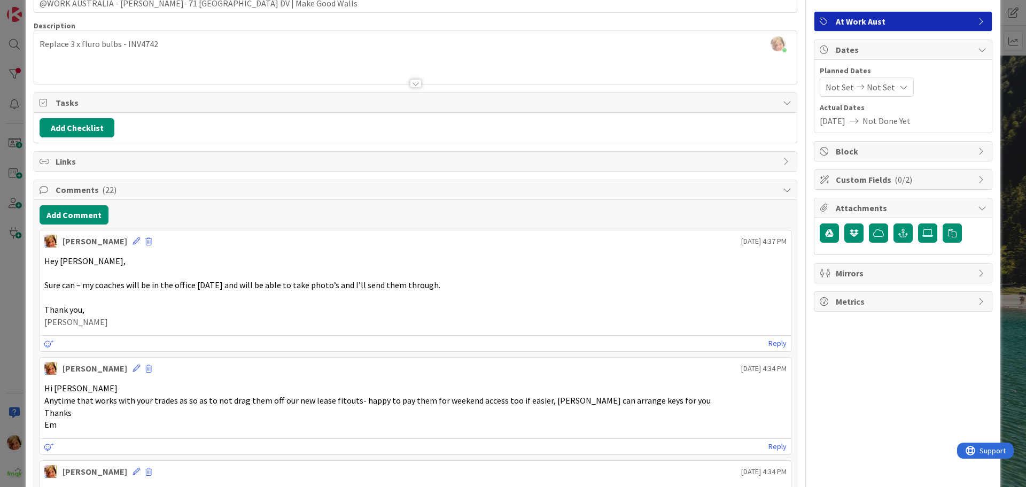
scroll to position [0, 0]
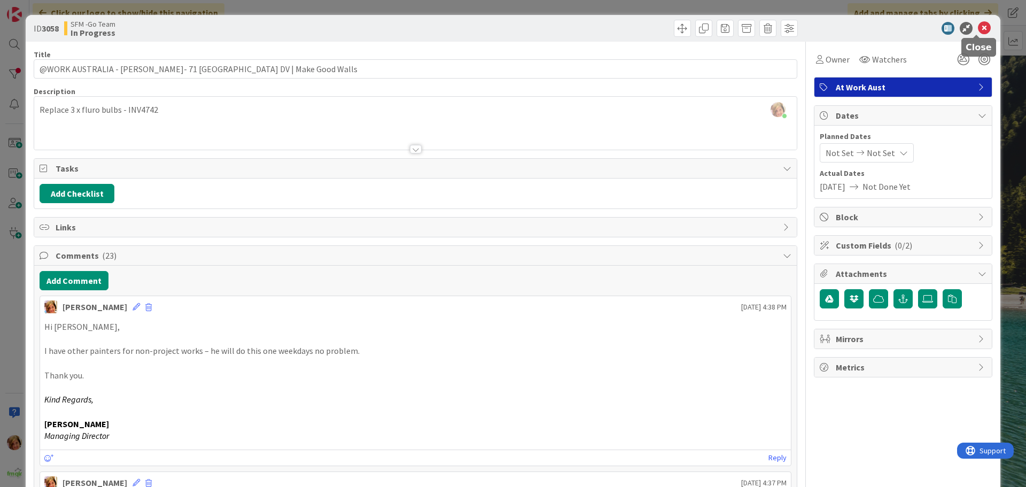
click at [978, 27] on icon at bounding box center [984, 28] width 13 height 13
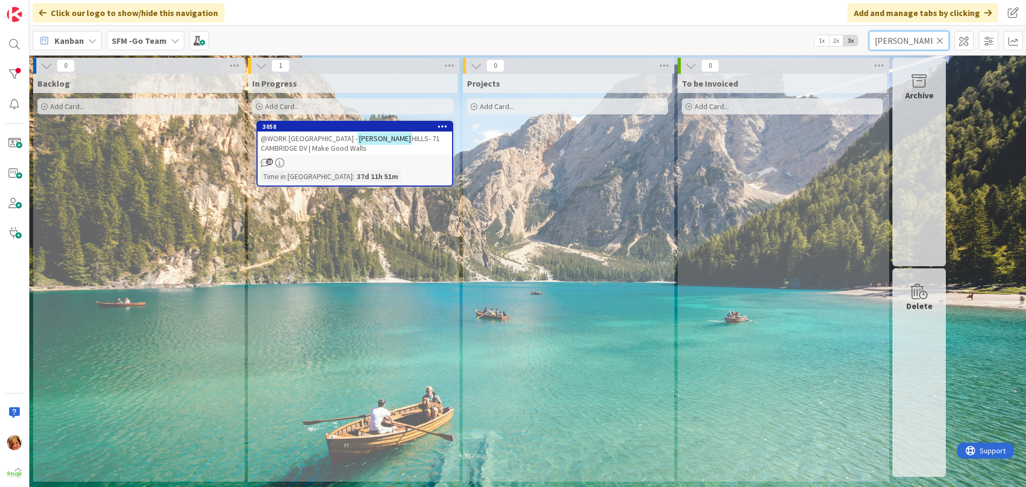
click at [916, 41] on input "[PERSON_NAME]" at bounding box center [909, 40] width 80 height 19
type input "A"
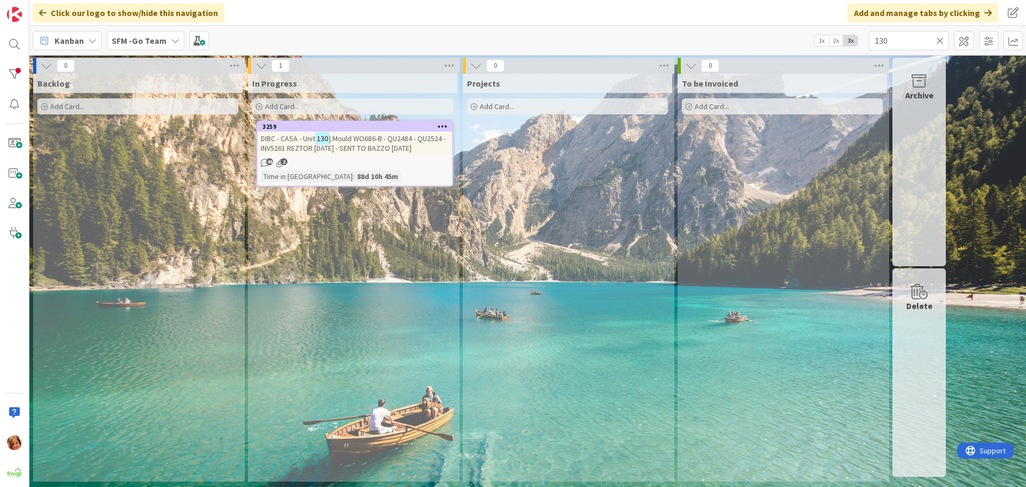
click at [369, 141] on span "| Mould WO686-B - QU2484 - QU2524 - INV5261 REZTOR [DATE] - SENT TO BAZZO [DATE]" at bounding box center [353, 143] width 185 height 19
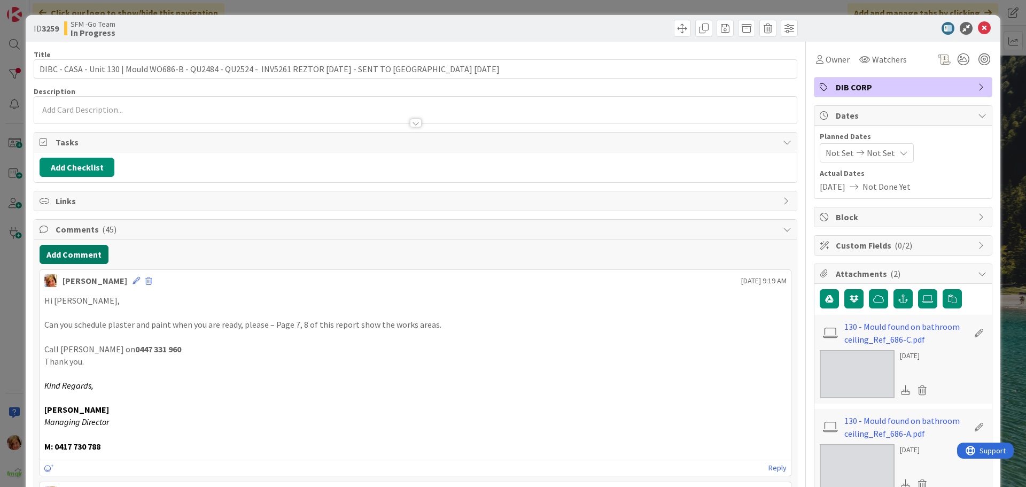
click at [90, 254] on button "Add Comment" at bounding box center [74, 254] width 69 height 19
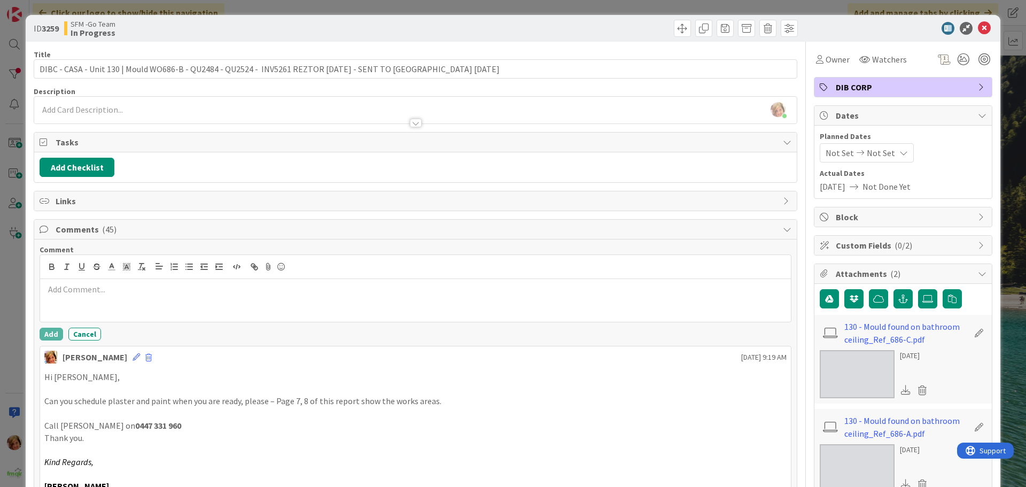
click at [104, 284] on p at bounding box center [415, 289] width 742 height 12
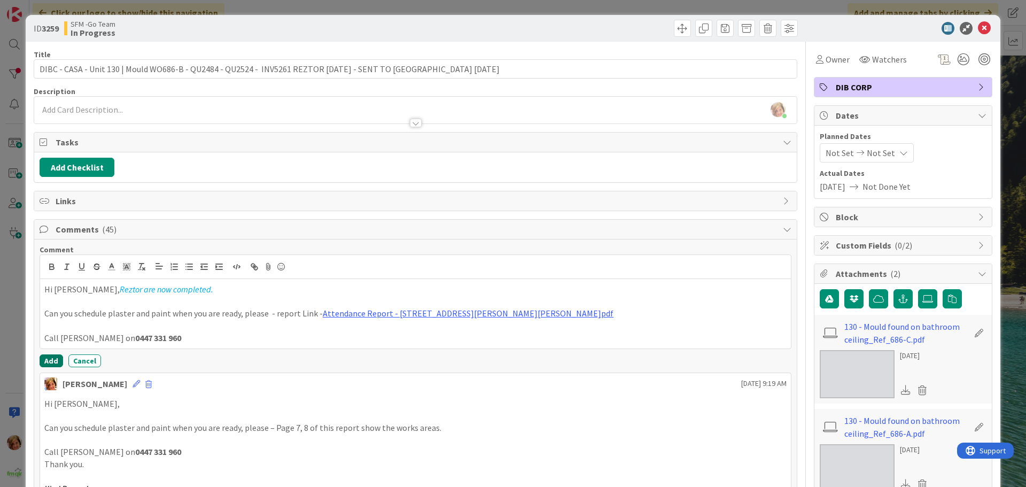
click at [50, 359] on button "Add" at bounding box center [52, 360] width 24 height 13
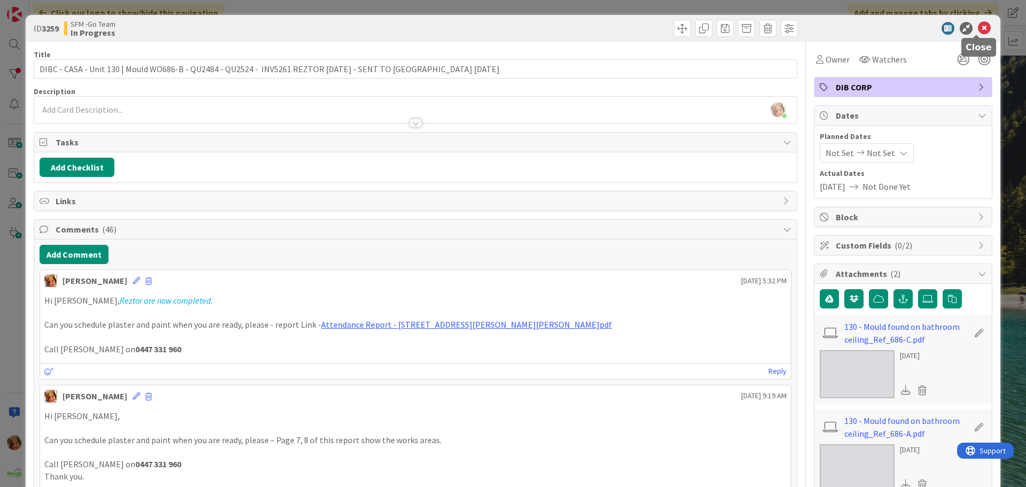
click at [978, 27] on icon at bounding box center [984, 28] width 13 height 13
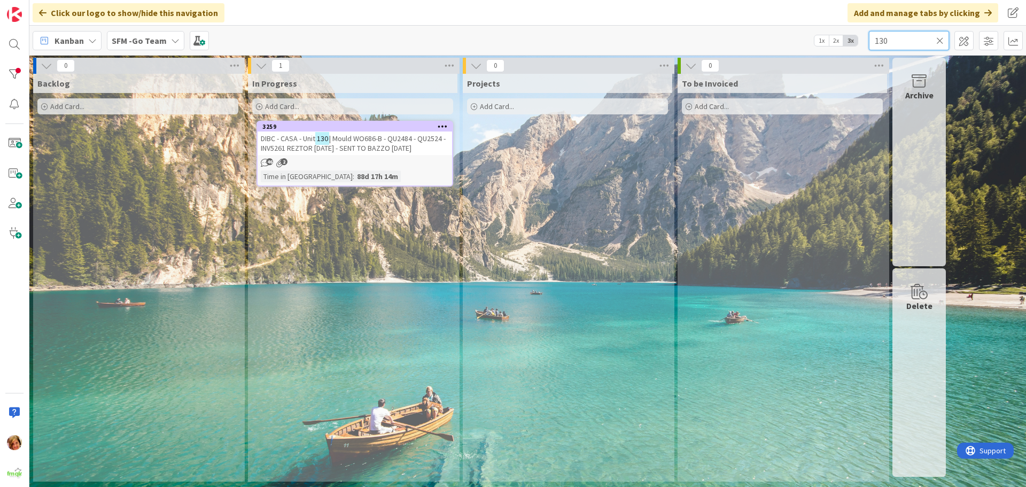
click at [896, 35] on input "130" at bounding box center [909, 40] width 80 height 19
type input "1"
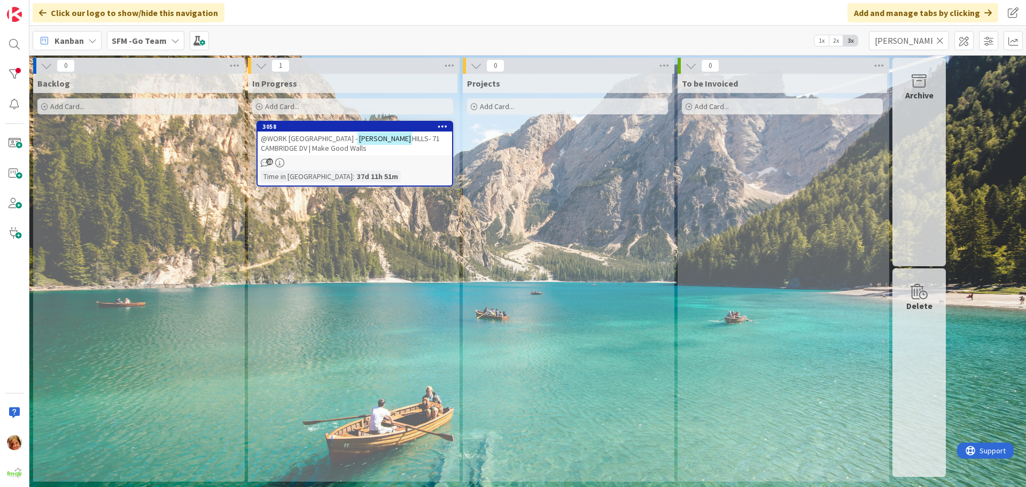
click at [359, 130] on div "3058" at bounding box center [357, 126] width 190 height 7
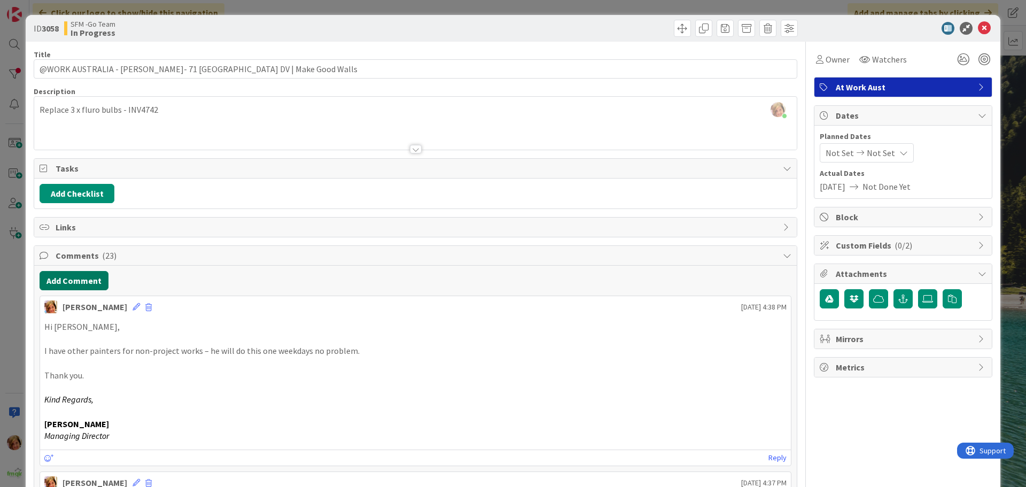
click at [73, 281] on button "Add Comment" at bounding box center [74, 280] width 69 height 19
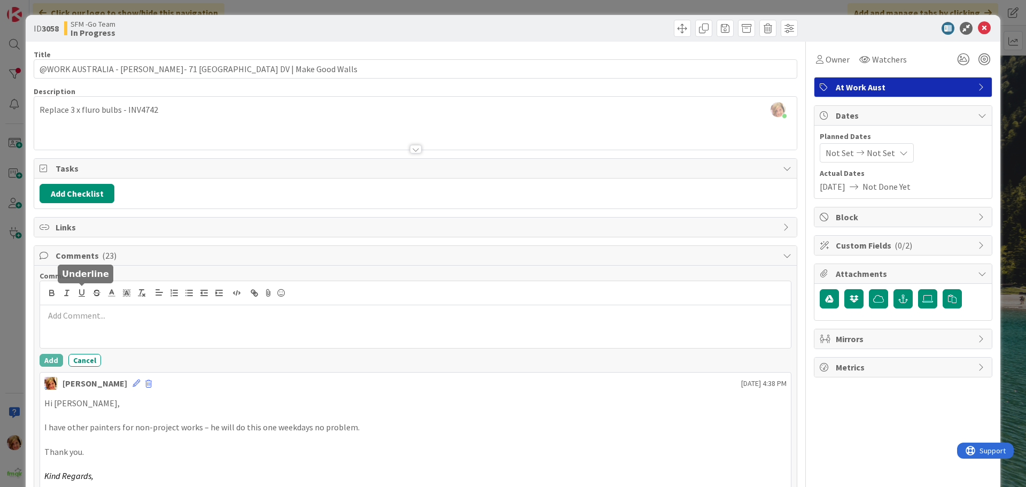
click at [97, 315] on p at bounding box center [415, 315] width 742 height 12
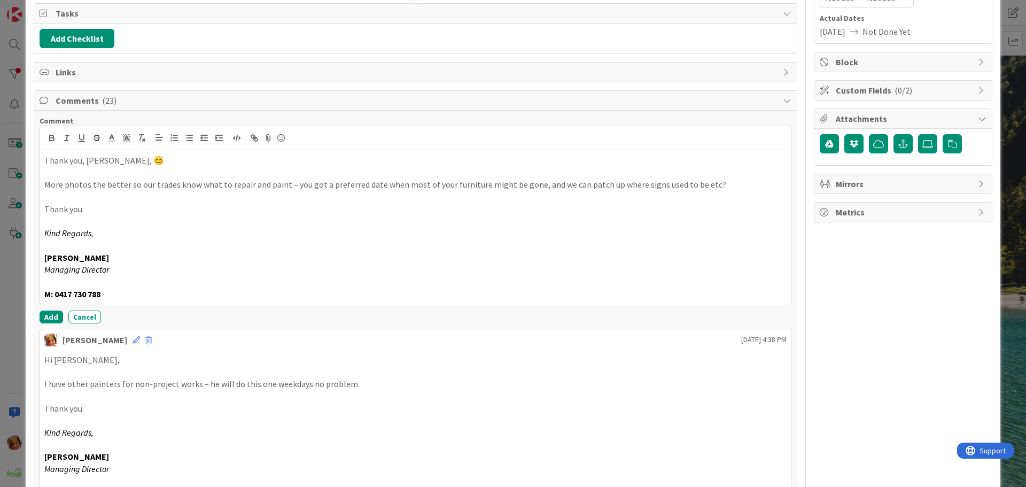
scroll to position [160, 0]
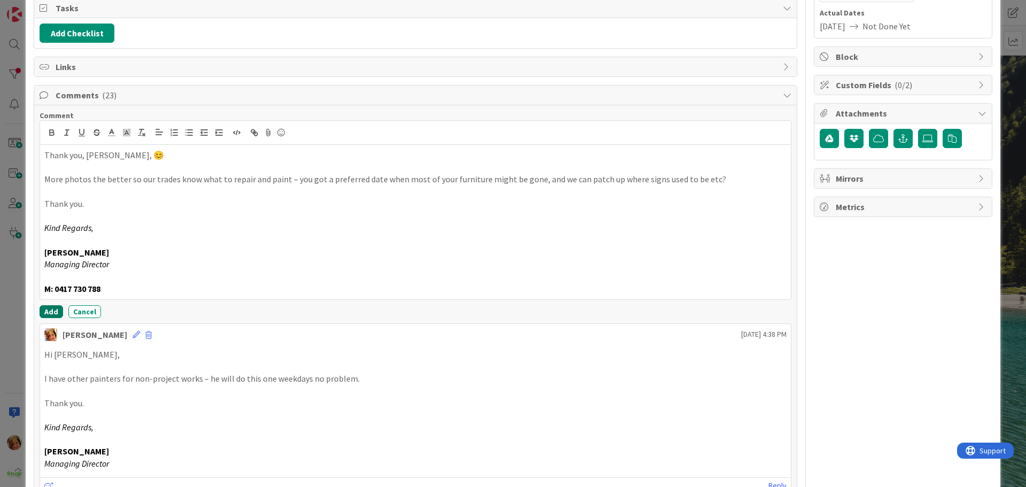
click at [45, 310] on button "Add" at bounding box center [52, 311] width 24 height 13
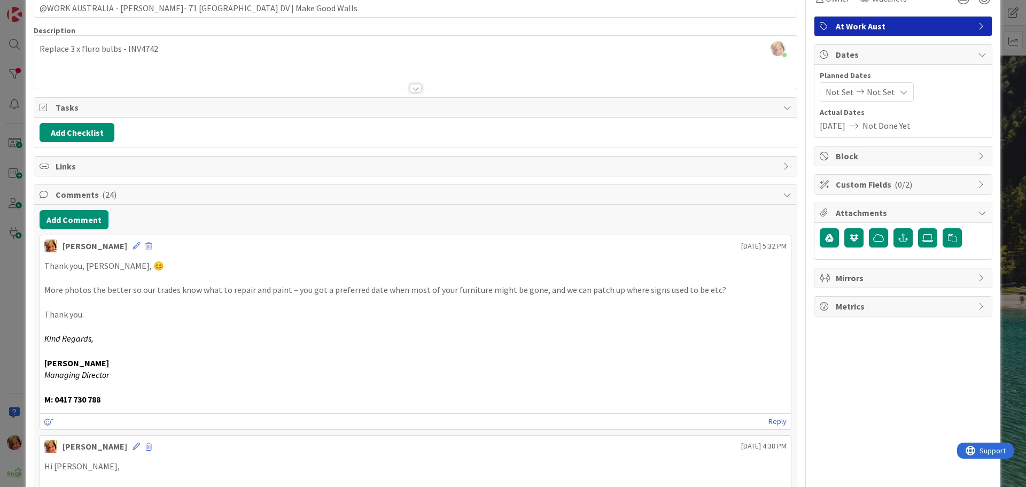
scroll to position [0, 0]
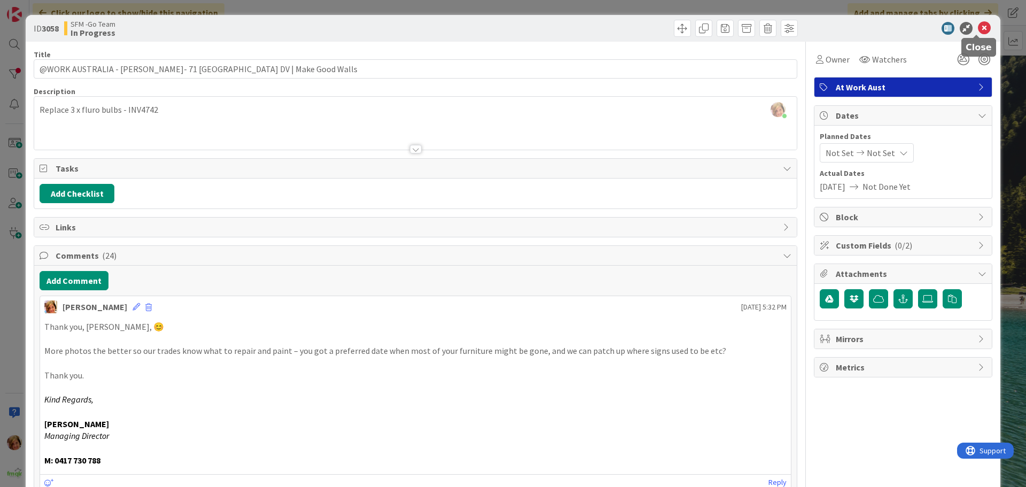
drag, startPoint x: 977, startPoint y: 29, endPoint x: 952, endPoint y: 32, distance: 25.3
click at [978, 29] on icon at bounding box center [984, 28] width 13 height 13
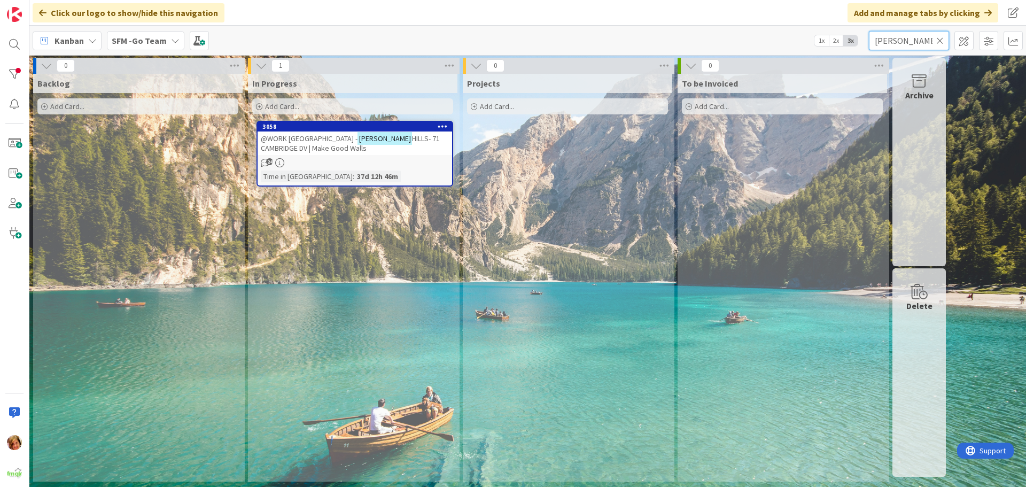
click at [908, 43] on input "[PERSON_NAME]" at bounding box center [909, 40] width 80 height 19
type input "a"
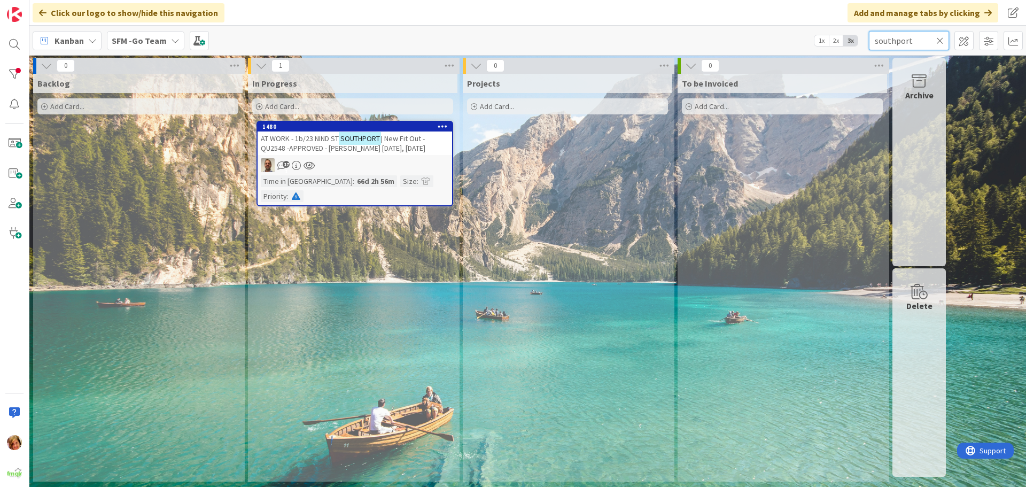
type input "southport"
click at [320, 131] on div "AT WORK - 1b/23 NIND [GEOGRAPHIC_DATA] | New Fit Out -QU2548 -APPROVED - [PERSO…" at bounding box center [355, 143] width 194 height 24
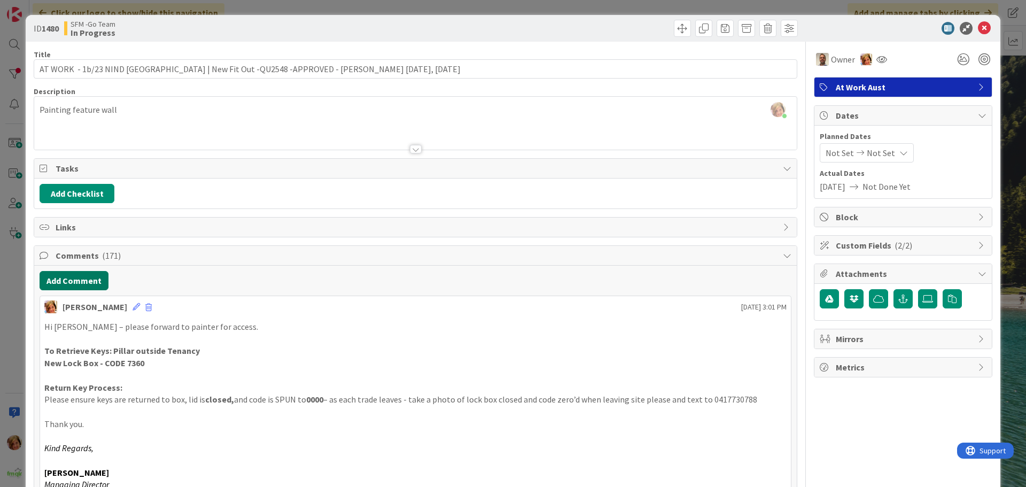
click at [62, 277] on button "Add Comment" at bounding box center [74, 280] width 69 height 19
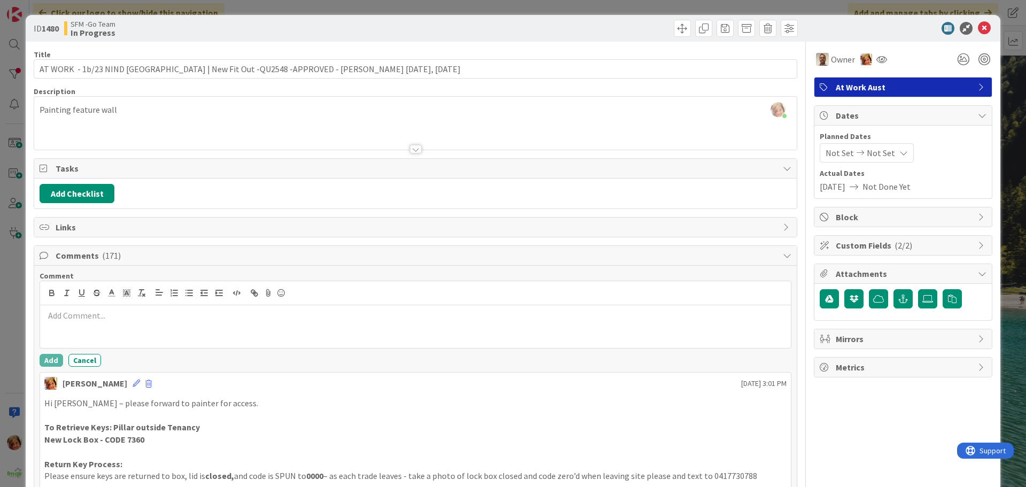
click at [86, 307] on div at bounding box center [415, 326] width 751 height 43
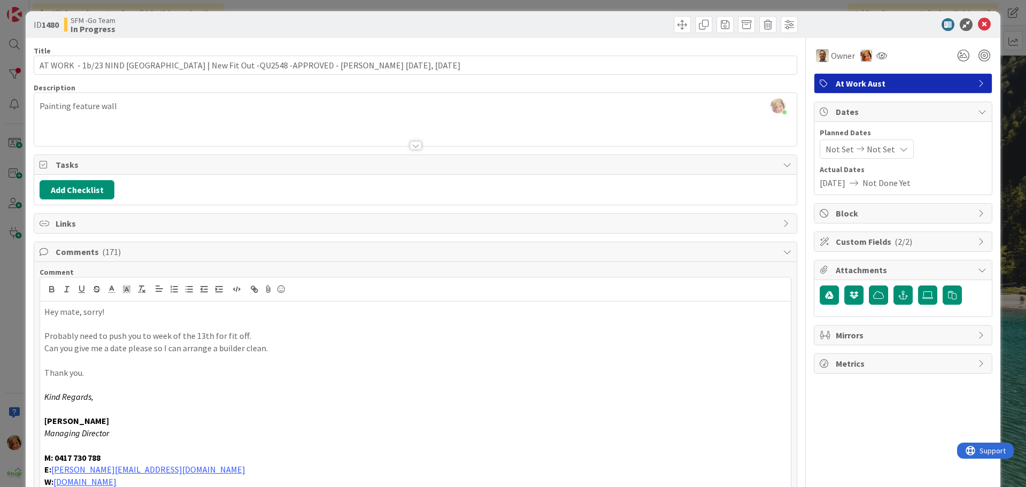
scroll to position [111, 0]
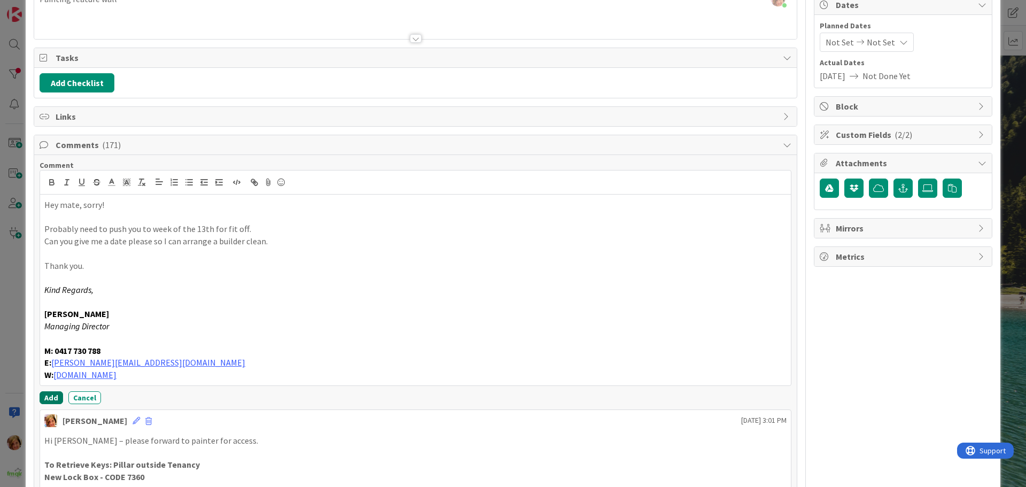
click at [49, 395] on button "Add" at bounding box center [52, 397] width 24 height 13
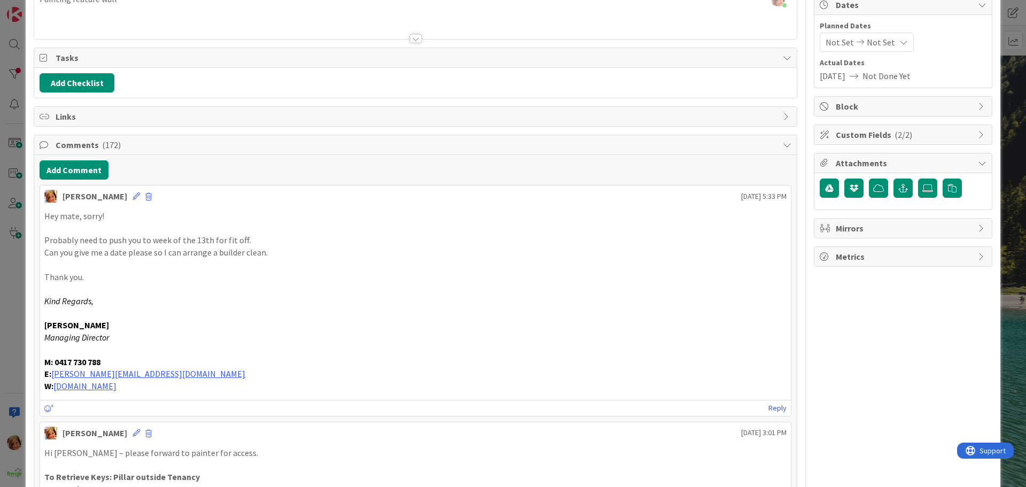
scroll to position [0, 0]
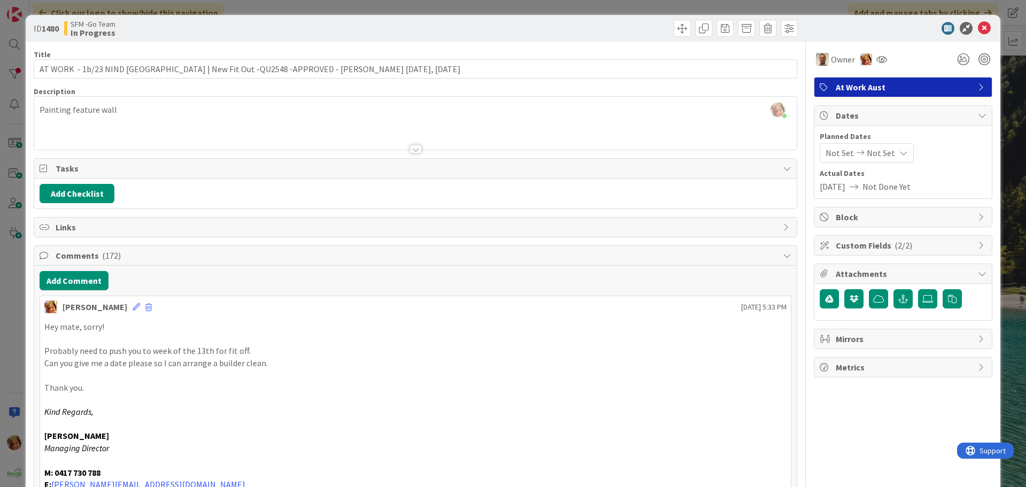
click at [582, 31] on div at bounding box center [607, 28] width 379 height 17
click at [978, 25] on icon at bounding box center [984, 28] width 13 height 13
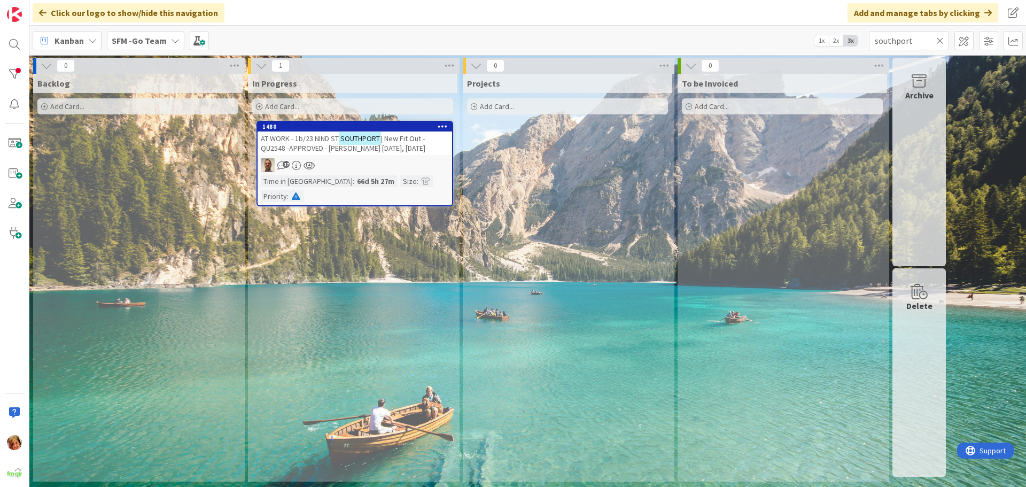
click at [939, 41] on icon at bounding box center [939, 41] width 7 height 10
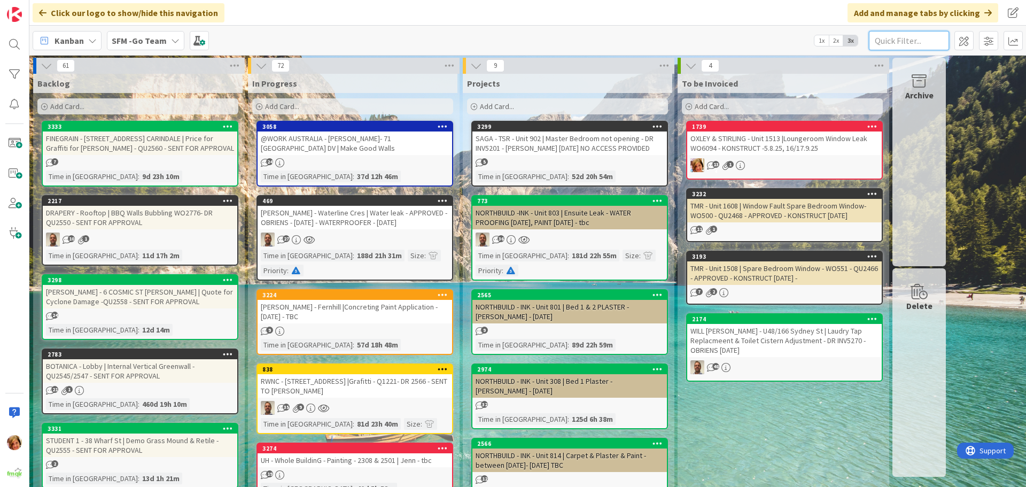
click at [896, 35] on input "text" at bounding box center [909, 40] width 80 height 19
type input "429"
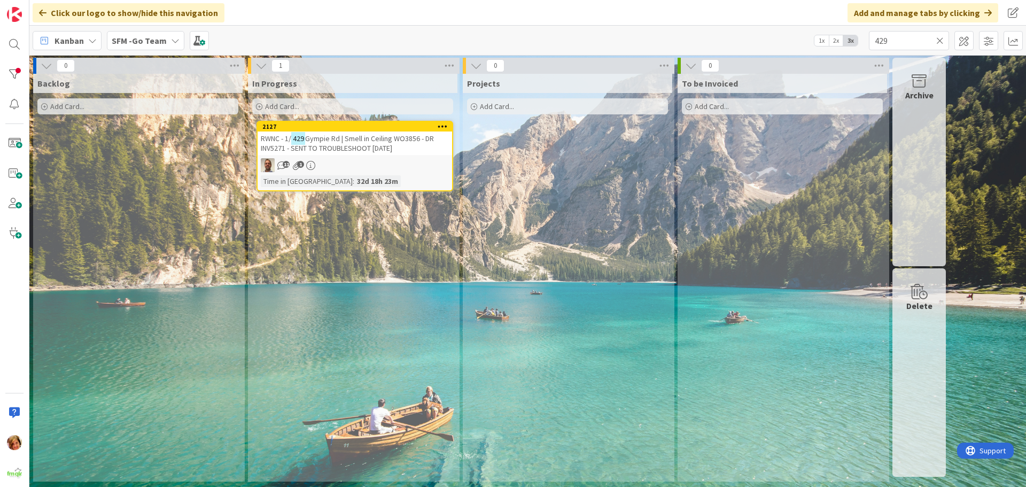
click at [355, 143] on span "Gympie Rd | Smell in Ceiling WO3856 - DR INV5271 - SENT TO TROUBLESHOOT [DATE]" at bounding box center [347, 143] width 173 height 19
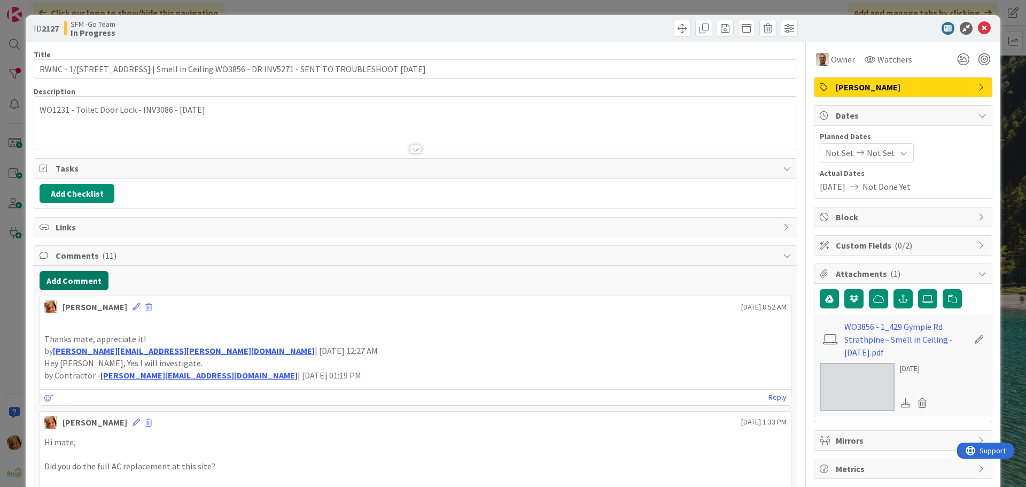
click at [68, 277] on button "Add Comment" at bounding box center [74, 280] width 69 height 19
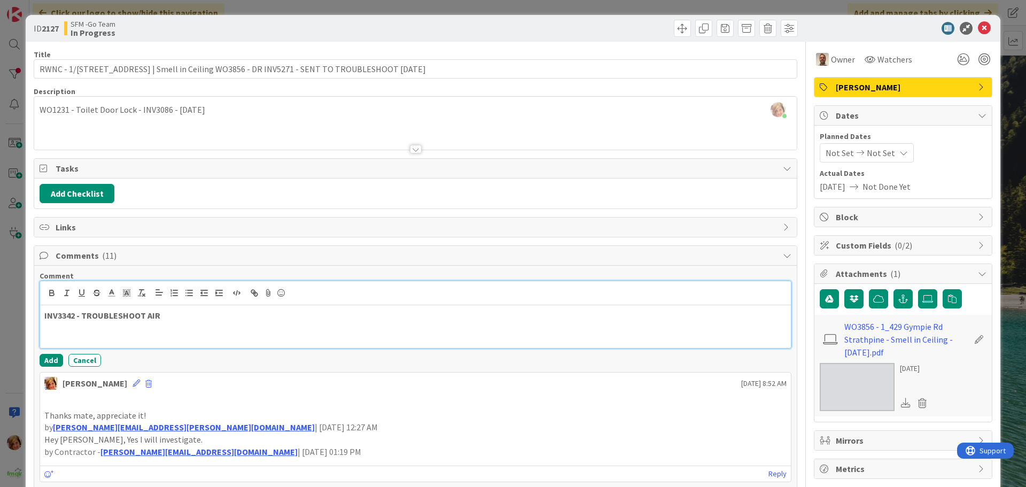
click at [175, 323] on p at bounding box center [415, 328] width 742 height 12
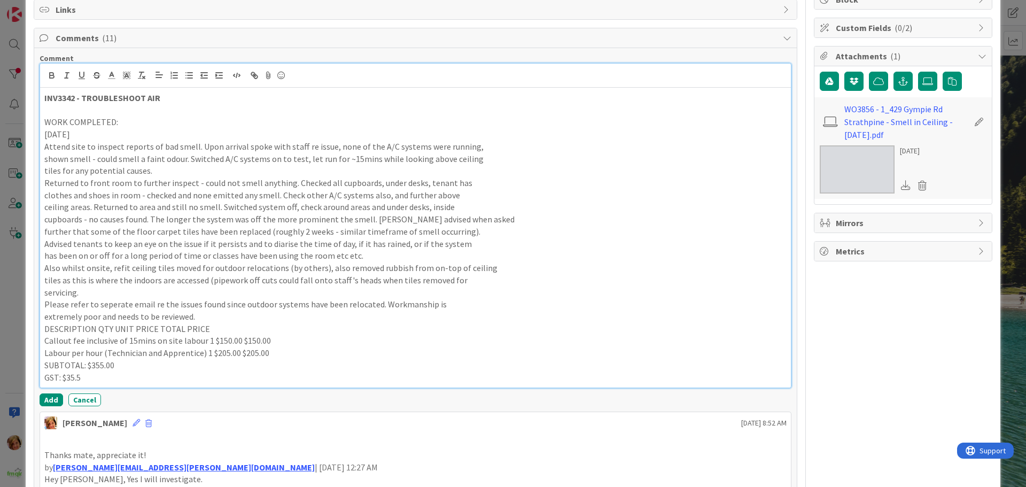
scroll to position [434, 0]
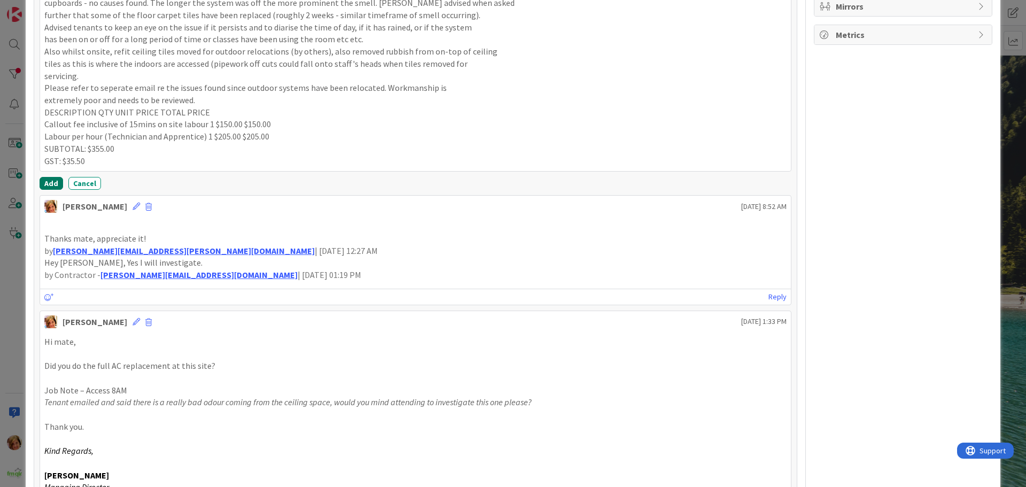
click at [51, 178] on button "Add" at bounding box center [52, 183] width 24 height 13
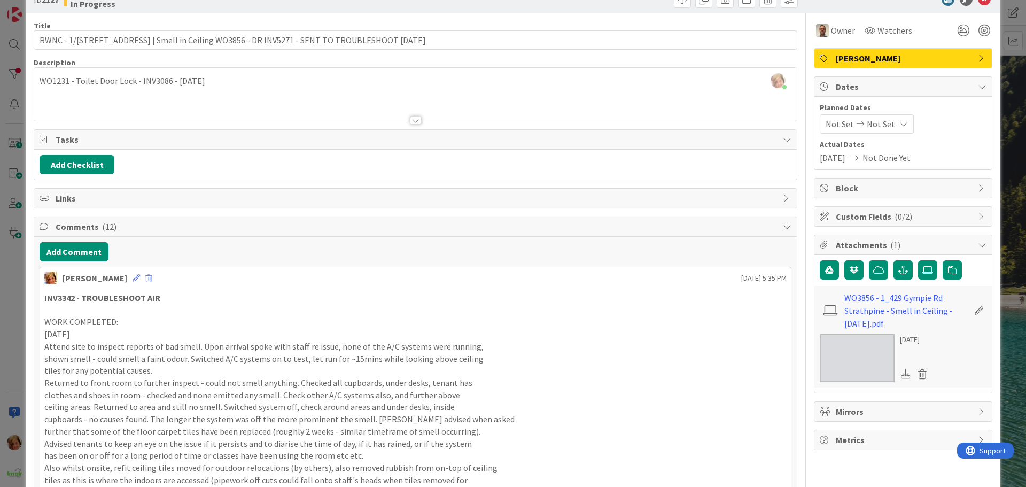
scroll to position [0, 0]
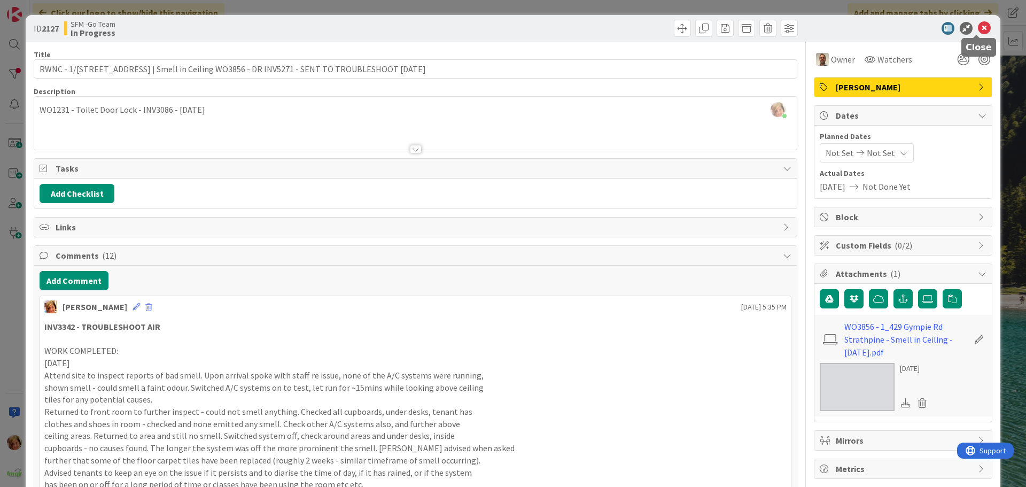
click at [978, 29] on icon at bounding box center [984, 28] width 13 height 13
